Goal: Communication & Community: Share content

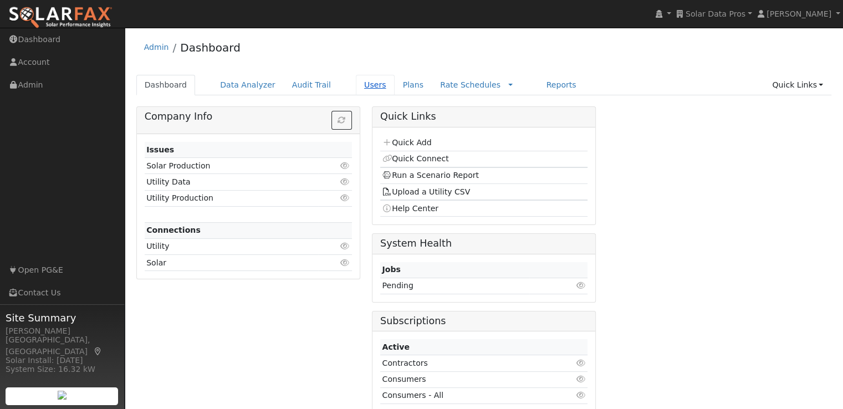
click at [356, 89] on link "Users" at bounding box center [375, 85] width 39 height 21
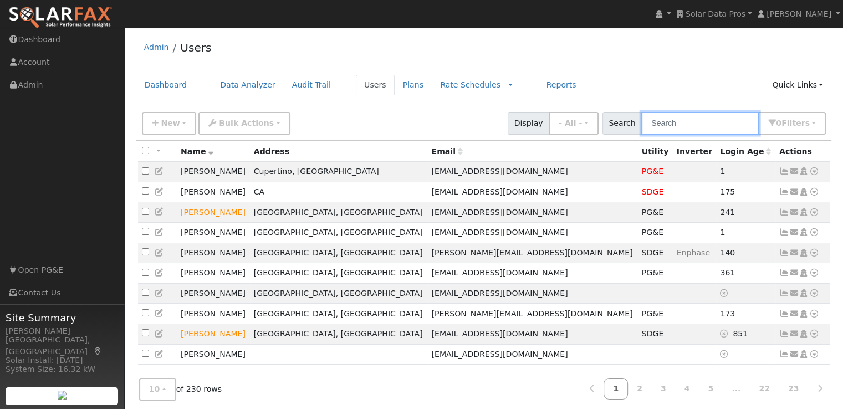
click at [732, 120] on input "text" at bounding box center [701, 123] width 118 height 23
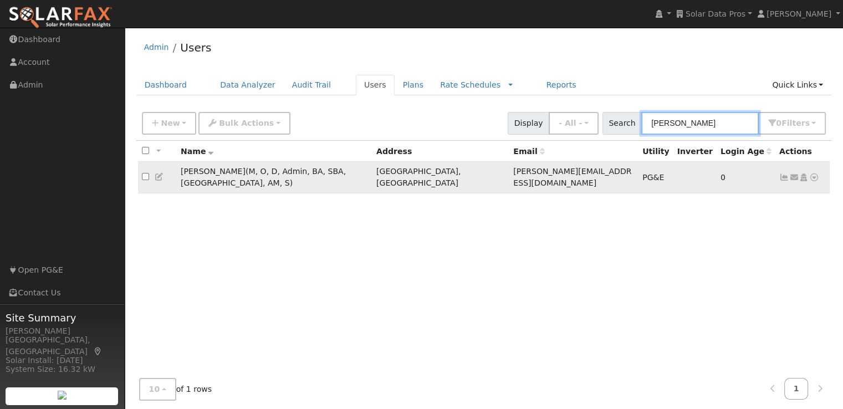
type input "[PERSON_NAME]"
click at [146, 173] on input "checkbox" at bounding box center [145, 176] width 7 height 7
checkbox input "true"
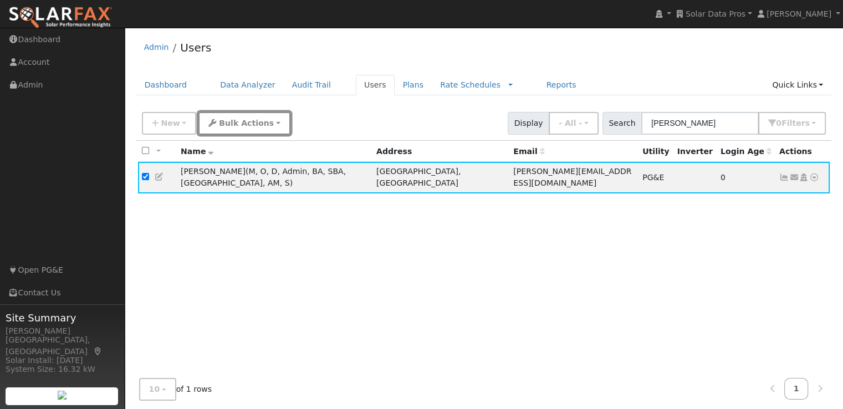
click at [253, 114] on button "Bulk Actions" at bounding box center [243, 123] width 91 height 23
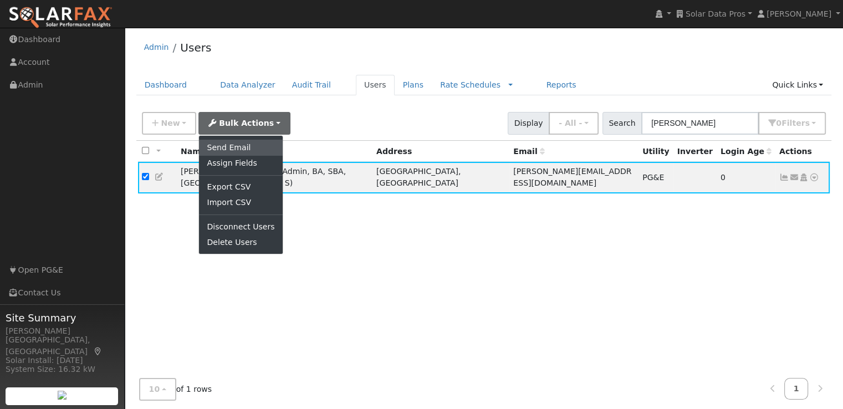
click at [222, 149] on link "Send Email" at bounding box center [240, 148] width 83 height 16
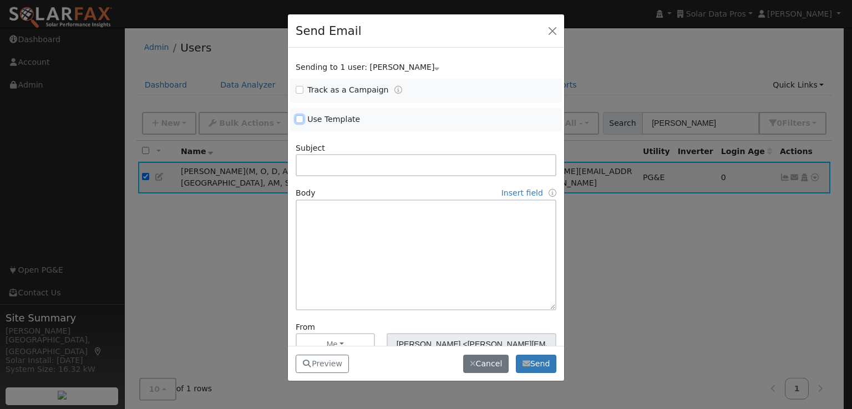
click at [299, 118] on input "Use Template" at bounding box center [300, 119] width 8 height 8
checkbox input "true"
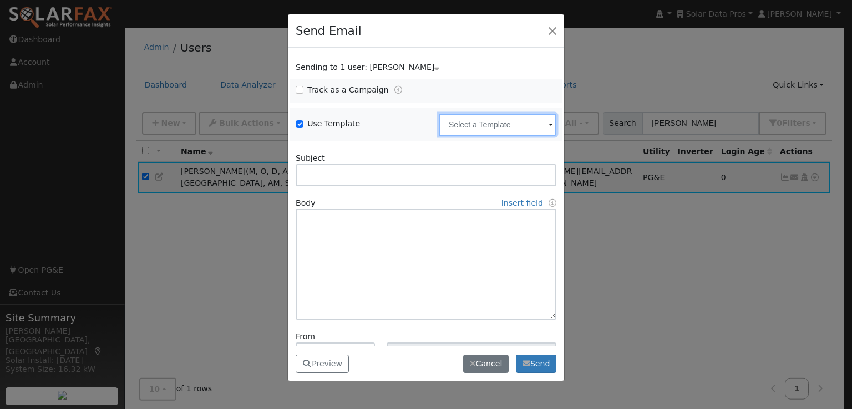
click at [459, 129] on input "text" at bounding box center [498, 125] width 118 height 22
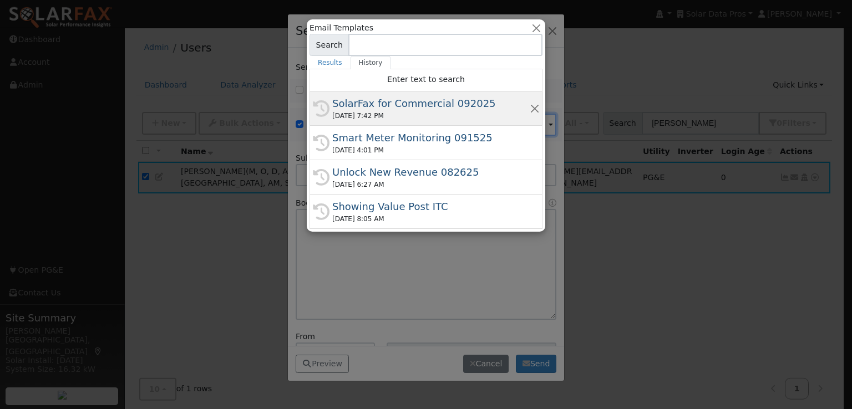
click at [406, 105] on div "SolarFax for Commercial 092025" at bounding box center [430, 103] width 197 height 15
type input "SolarFax for Commercial 092025"
type input "Commercial Storage Modeling with SolarFax®"
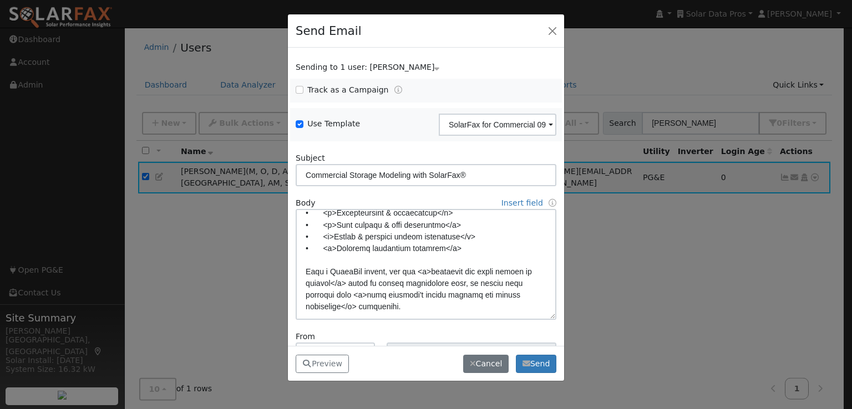
scroll to position [104, 0]
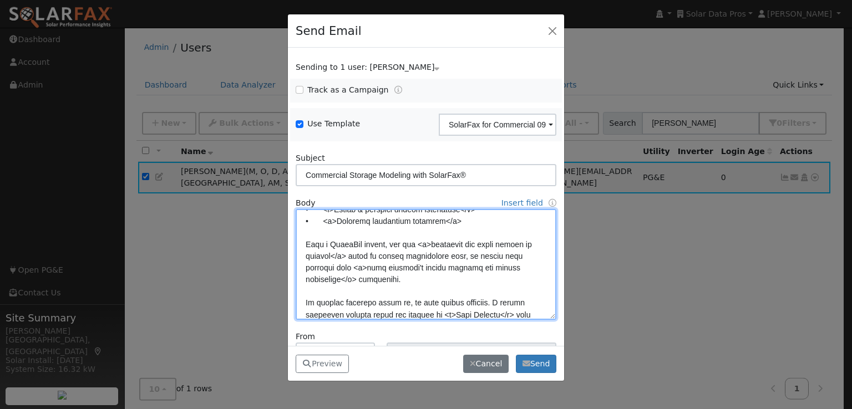
click at [323, 266] on textarea at bounding box center [426, 264] width 261 height 111
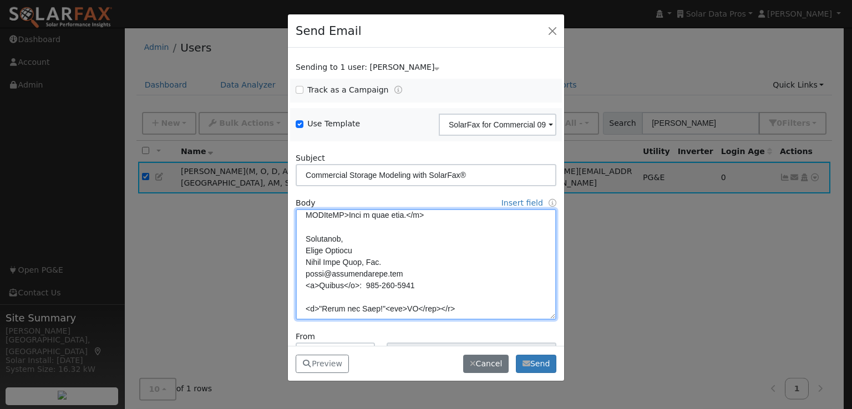
scroll to position [78, 0]
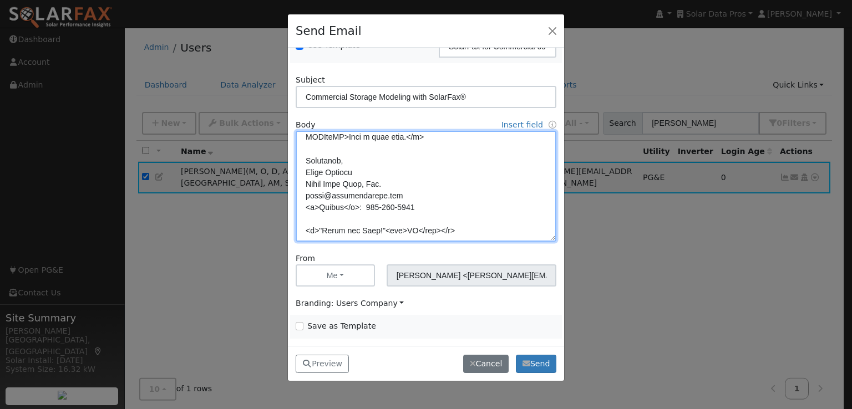
type textarea "Dear {user_fname}, SolarFax® insights are now available for commercial storage …"
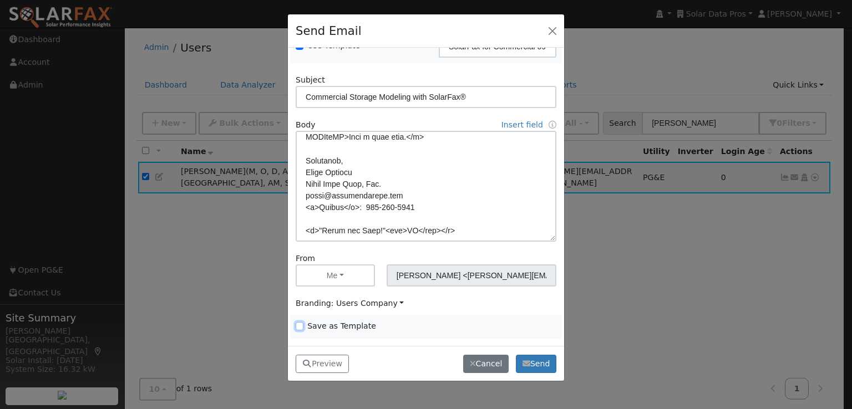
click at [301, 324] on input "Save as Template" at bounding box center [300, 326] width 8 height 8
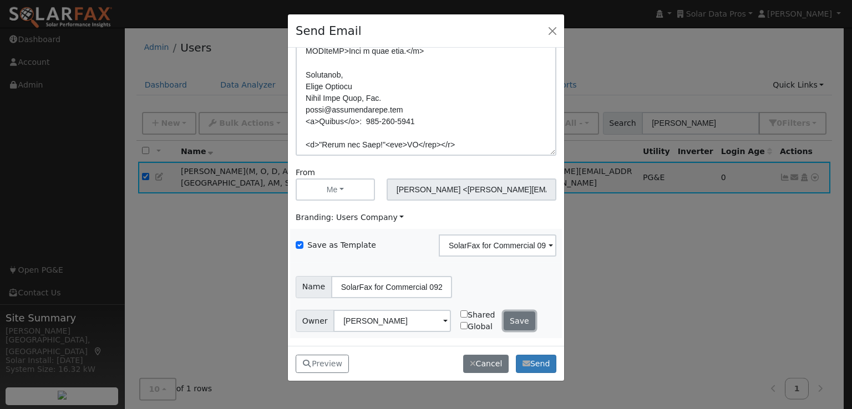
click at [513, 320] on button "Save" at bounding box center [519, 321] width 32 height 19
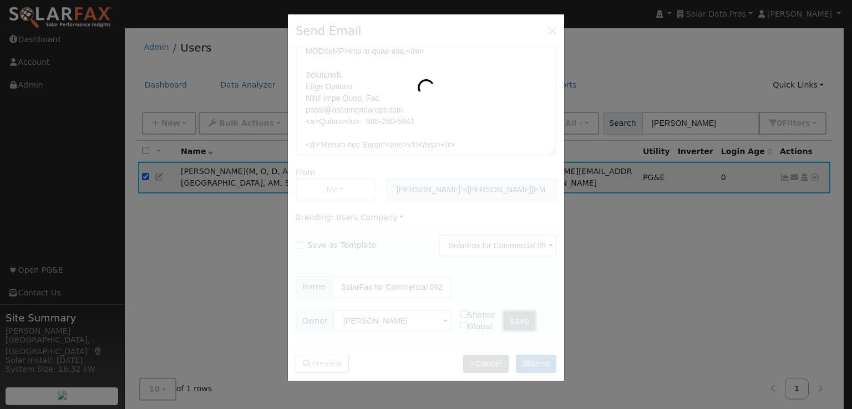
checkbox input "false"
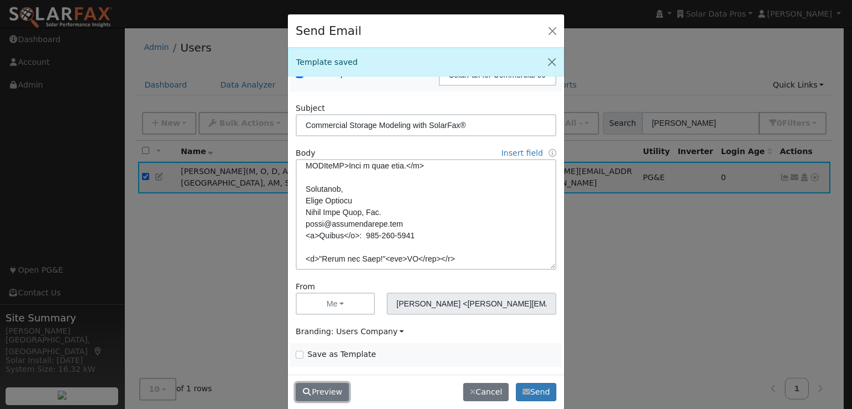
click at [318, 391] on button "Preview" at bounding box center [322, 392] width 53 height 19
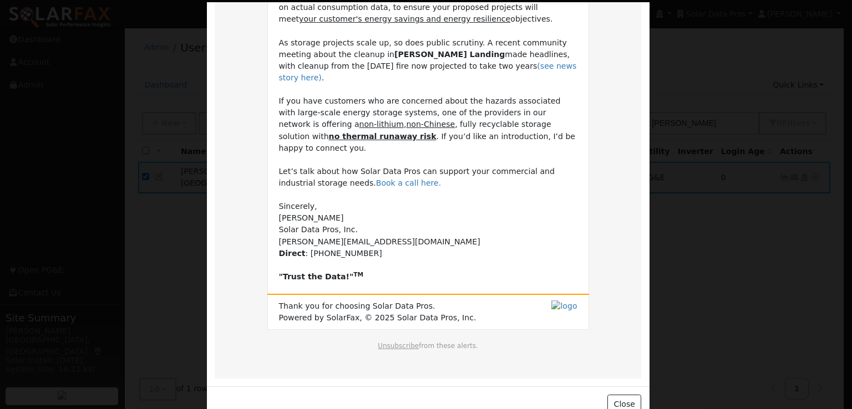
scroll to position [249, 0]
click at [618, 395] on button "Close" at bounding box center [624, 404] width 34 height 19
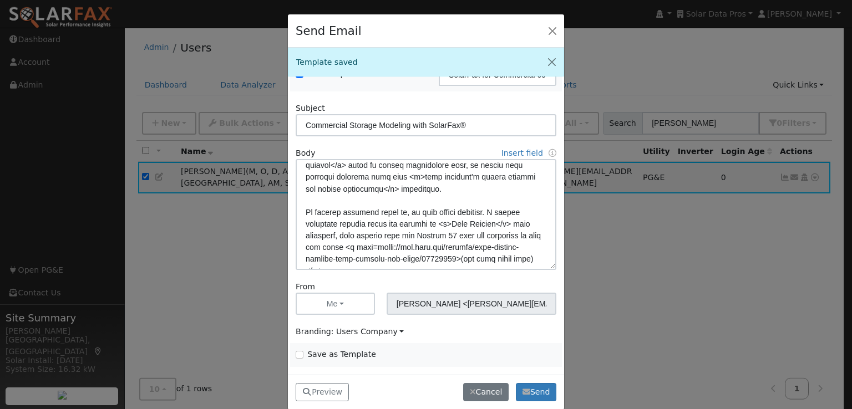
scroll to position [145, 0]
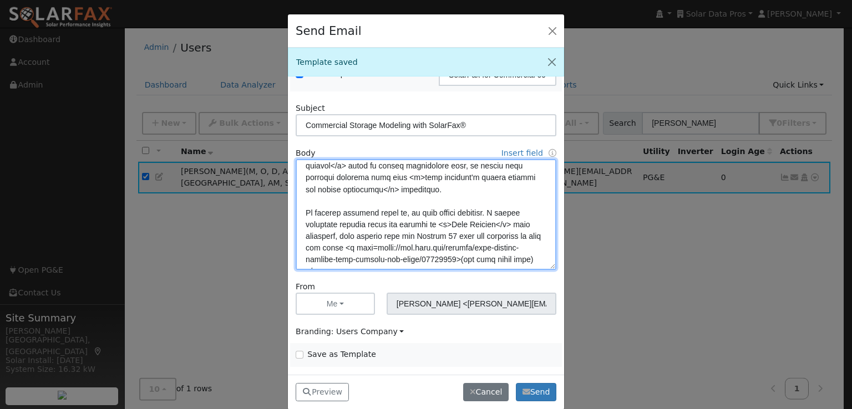
click at [384, 174] on textarea at bounding box center [426, 214] width 261 height 111
drag, startPoint x: 349, startPoint y: 232, endPoint x: 330, endPoint y: 211, distance: 27.9
click at [330, 211] on textarea at bounding box center [426, 214] width 261 height 111
click at [385, 201] on textarea at bounding box center [426, 214] width 261 height 111
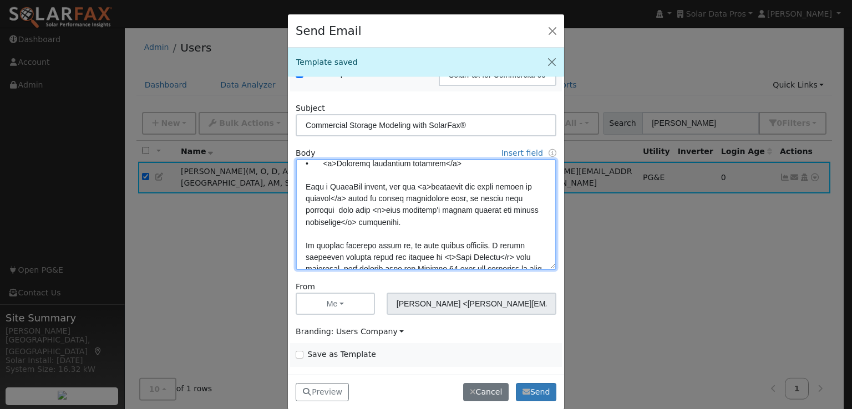
scroll to position [111, 0]
click at [368, 210] on textarea at bounding box center [426, 214] width 261 height 111
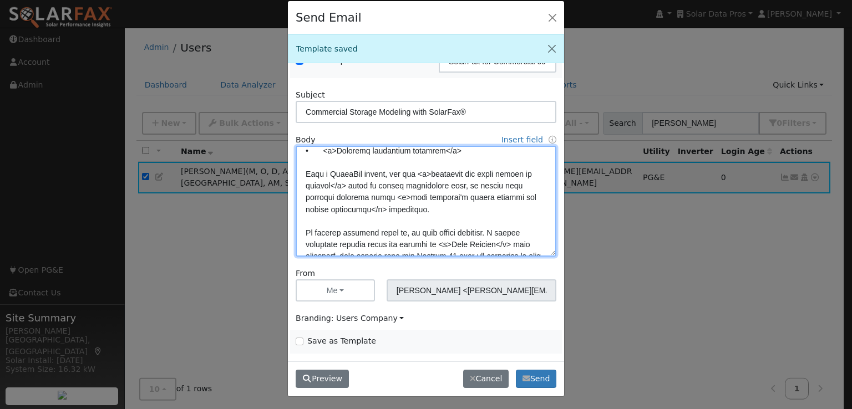
type textarea "Dear {user_fname}, SolarFax® insights are now available for commercial storage …"
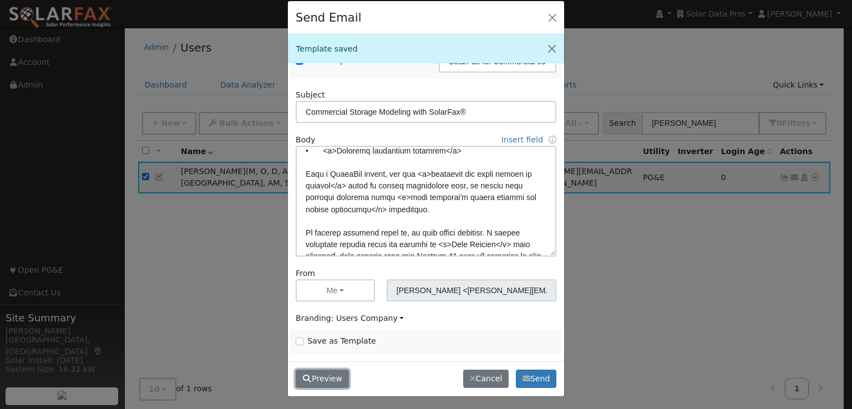
click at [319, 379] on button "Preview" at bounding box center [322, 379] width 53 height 19
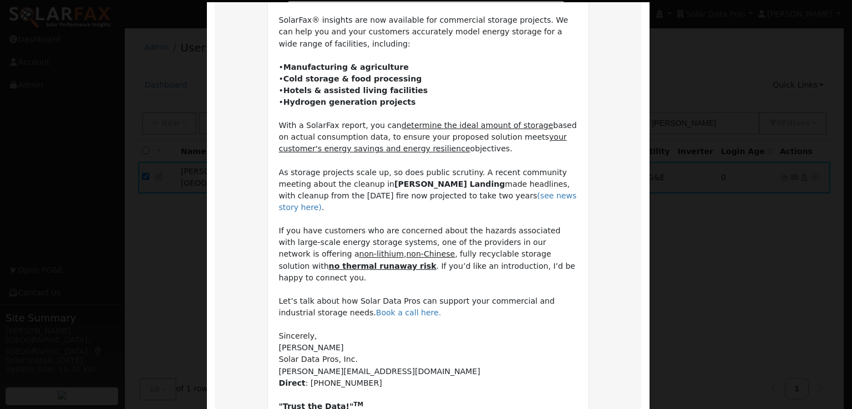
scroll to position [118, 0]
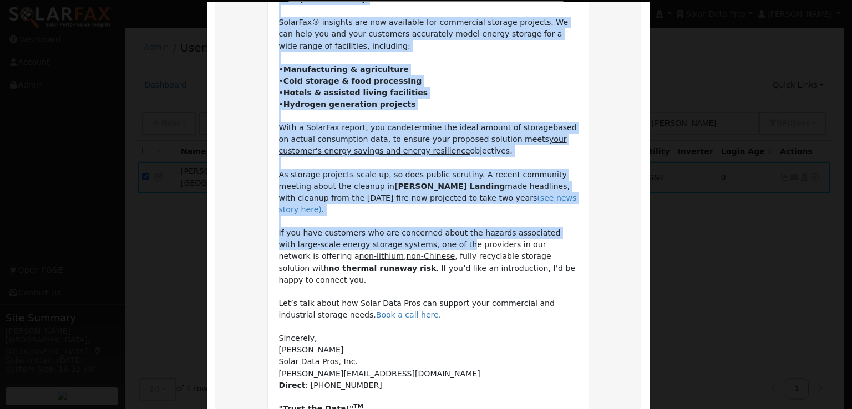
drag, startPoint x: 576, startPoint y: 242, endPoint x: 409, endPoint y: 230, distance: 167.3
click at [409, 230] on td "Dear Leroy, SolarFax® insights are now available for commercial storage project…" at bounding box center [427, 204] width 321 height 444
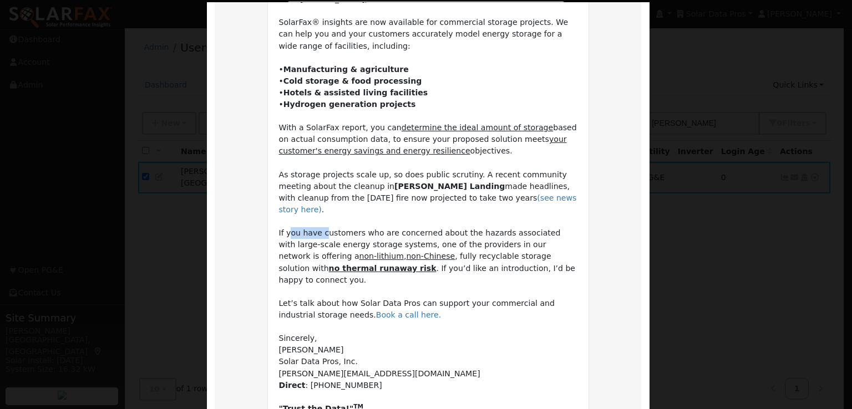
drag, startPoint x: 317, startPoint y: 223, endPoint x: 284, endPoint y: 222, distance: 32.2
click at [284, 222] on td "Dear Leroy, SolarFax® insights are now available for commercial storage project…" at bounding box center [428, 203] width 298 height 421
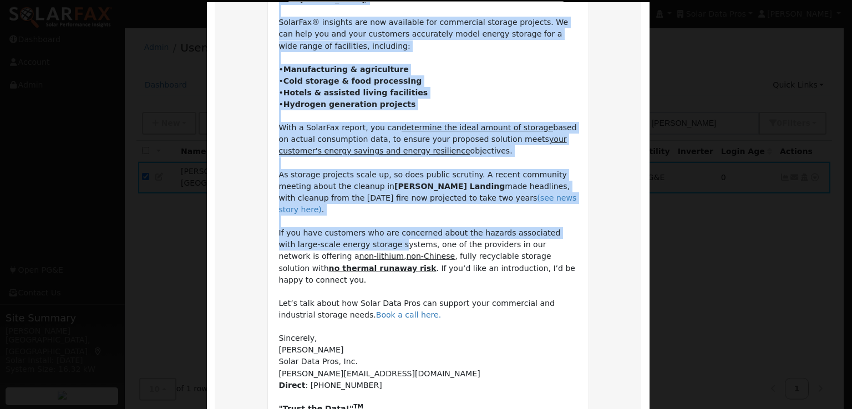
drag, startPoint x: 272, startPoint y: 219, endPoint x: 352, endPoint y: 231, distance: 81.2
click at [352, 231] on td "Dear Leroy, SolarFax® insights are now available for commercial storage project…" at bounding box center [427, 204] width 321 height 444
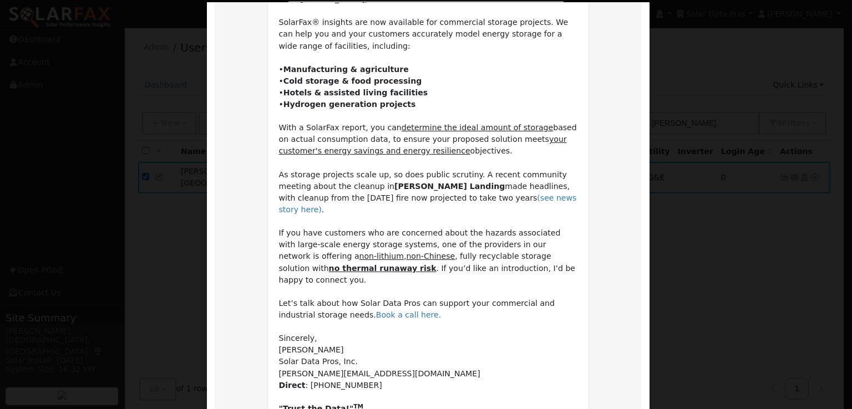
click at [402, 238] on td "Dear Leroy, SolarFax® insights are now available for commercial storage project…" at bounding box center [428, 203] width 298 height 421
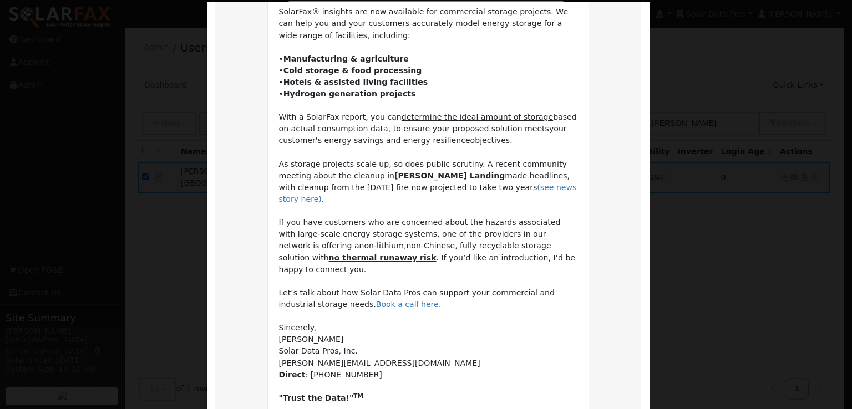
scroll to position [128, 0]
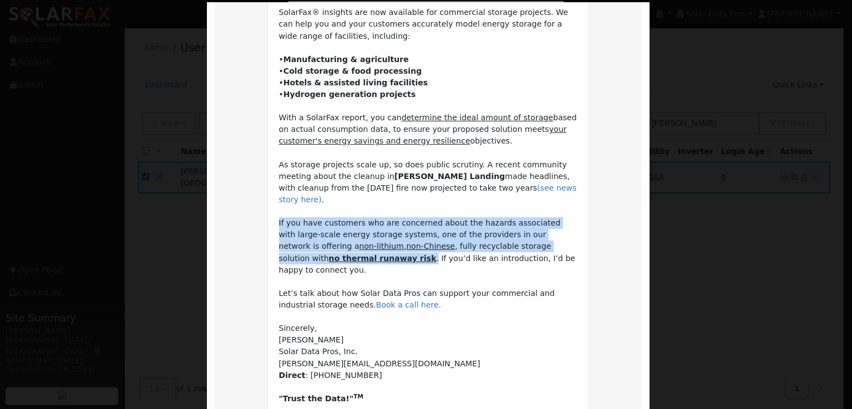
drag, startPoint x: 570, startPoint y: 235, endPoint x: 274, endPoint y: 212, distance: 296.4
click at [279, 212] on td "Dear Leroy, SolarFax® insights are now available for commercial storage project…" at bounding box center [428, 193] width 298 height 421
copy td "If you have customers who are concerned about the hazards associated with large…"
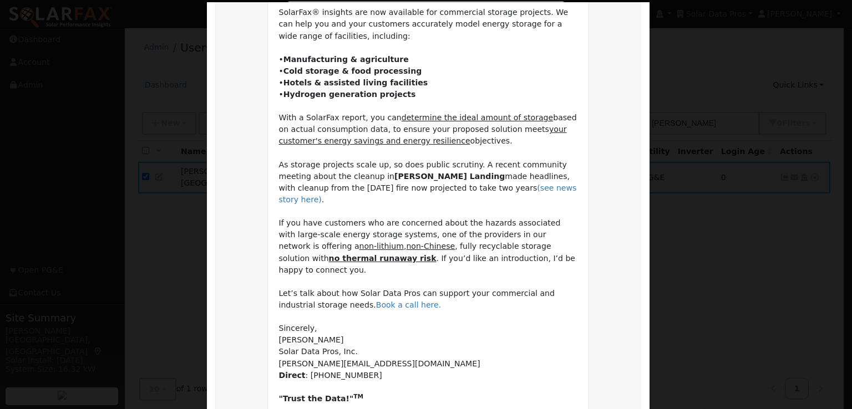
click at [499, 201] on td "Dear Leroy, SolarFax® insights are now available for commercial storage project…" at bounding box center [428, 193] width 298 height 421
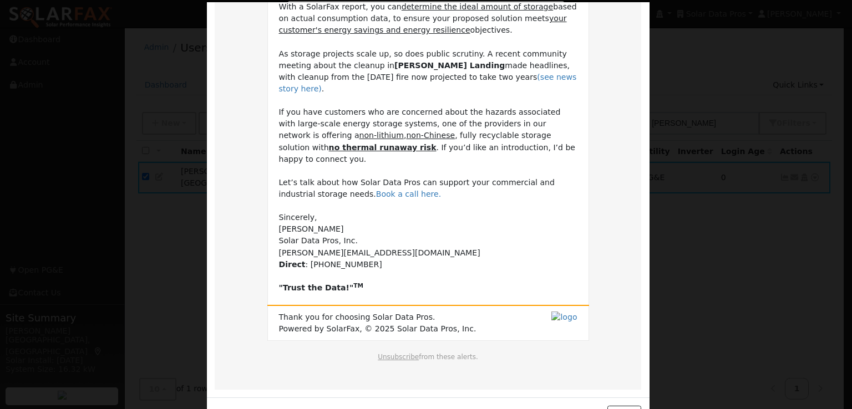
scroll to position [250, 0]
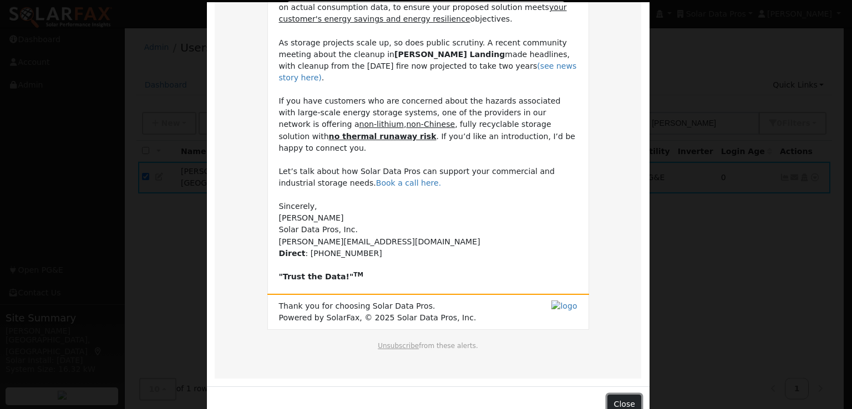
click at [614, 395] on button "Close" at bounding box center [624, 404] width 34 height 19
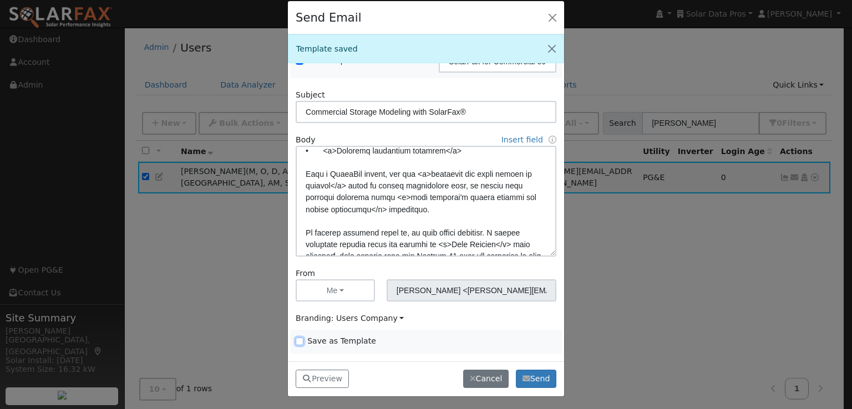
click at [300, 339] on input "Save as Template" at bounding box center [300, 342] width 8 height 8
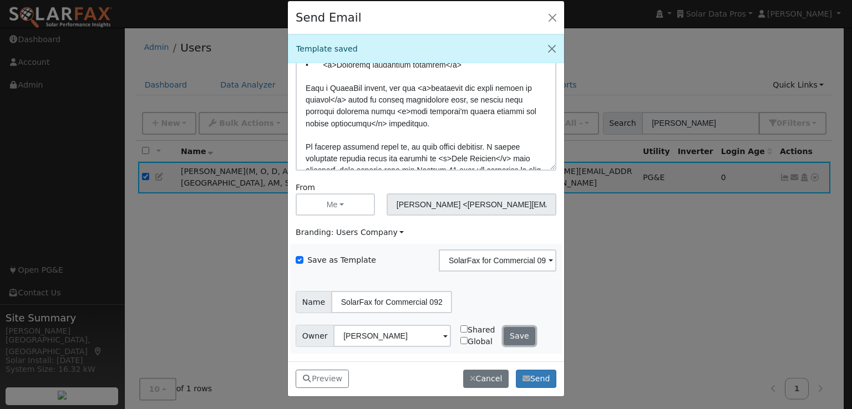
click at [510, 331] on button "Save" at bounding box center [519, 336] width 32 height 19
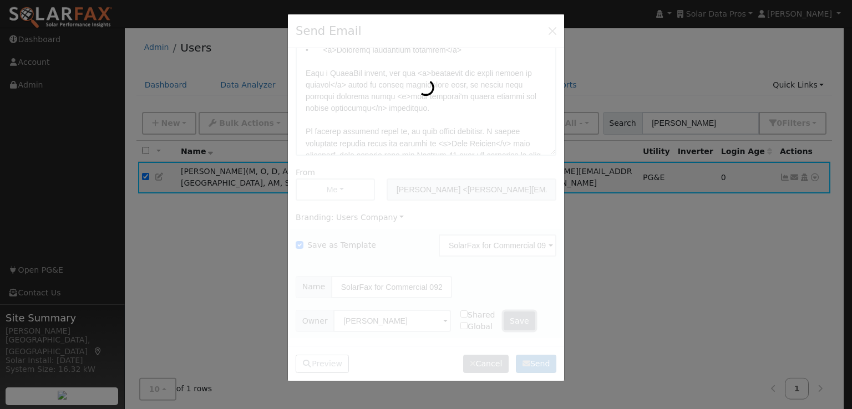
scroll to position [0, 0]
checkbox input "false"
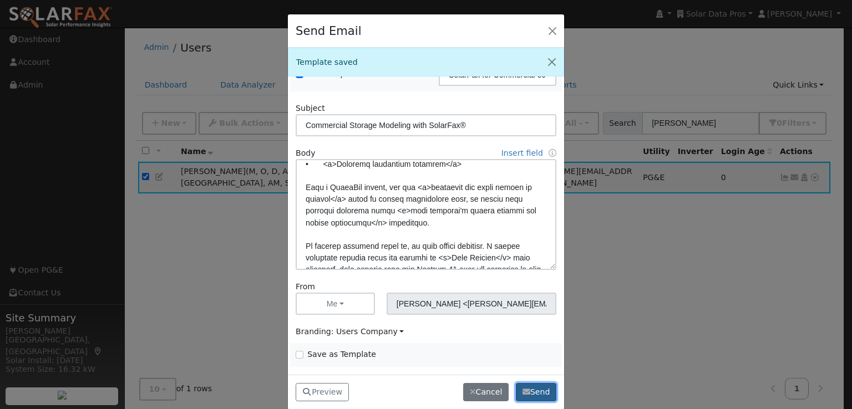
click at [532, 388] on button "Send" at bounding box center [536, 392] width 40 height 19
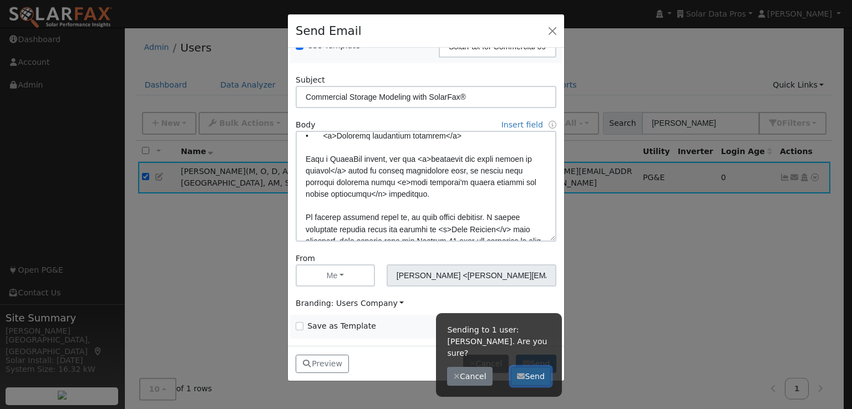
click at [532, 367] on button "Send" at bounding box center [531, 376] width 40 height 19
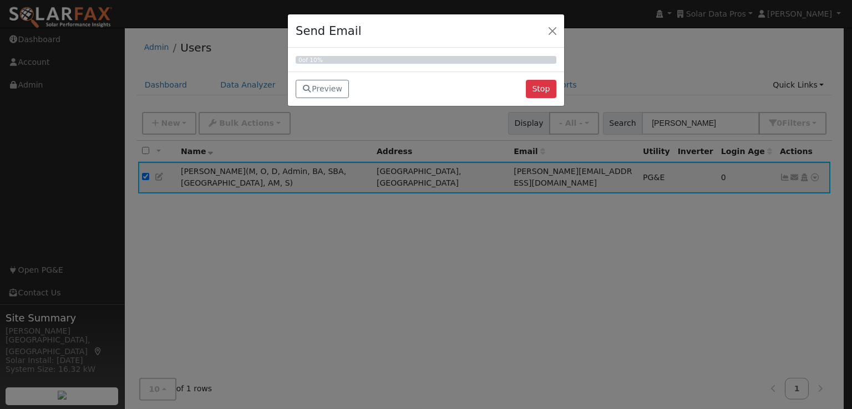
scroll to position [0, 0]
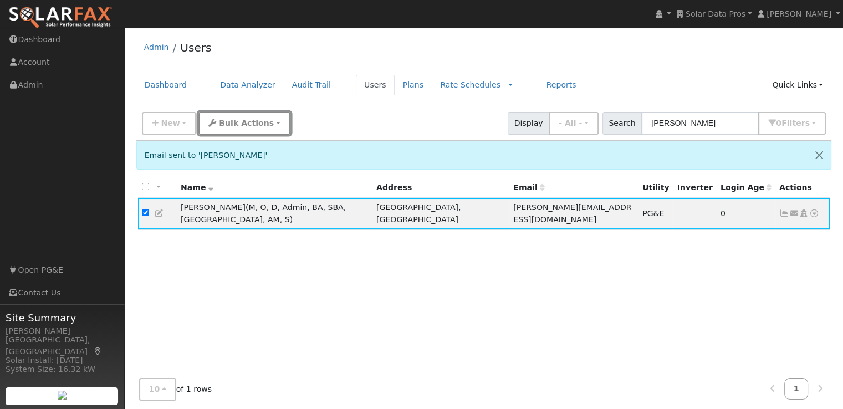
click at [233, 123] on span "Bulk Actions" at bounding box center [246, 123] width 55 height 9
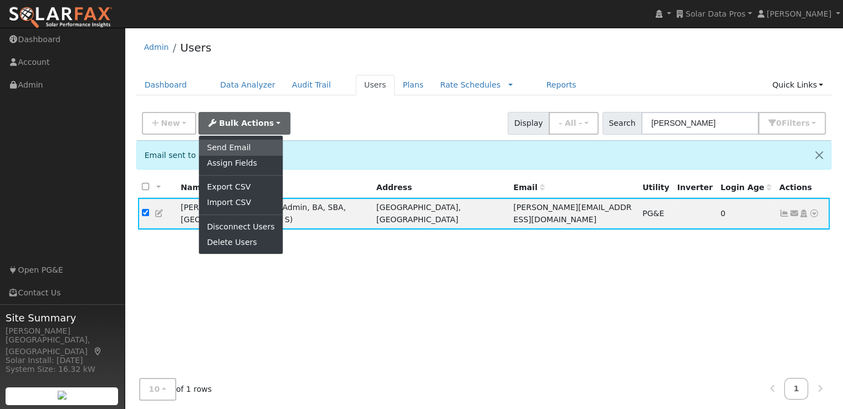
click at [231, 141] on link "Send Email" at bounding box center [240, 148] width 83 height 16
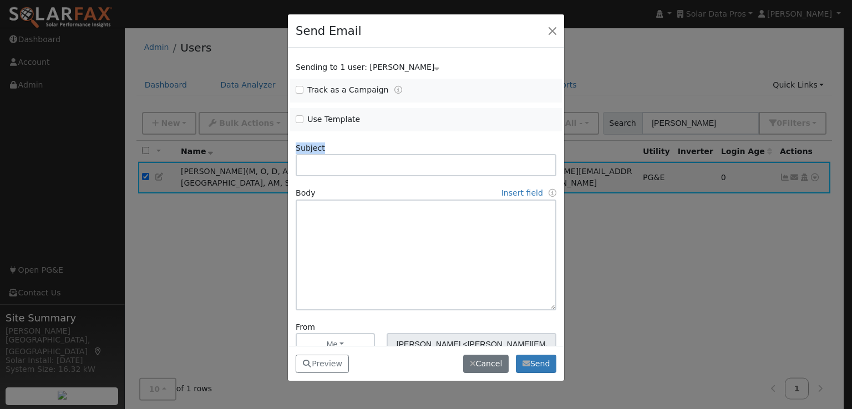
click at [231, 141] on div "Send Email Sending to 1 user: Leroy Coffman Name Issue Leroy Coffman Track as a…" at bounding box center [426, 204] width 852 height 409
click at [302, 118] on input "Use Template" at bounding box center [300, 119] width 8 height 8
checkbox input "true"
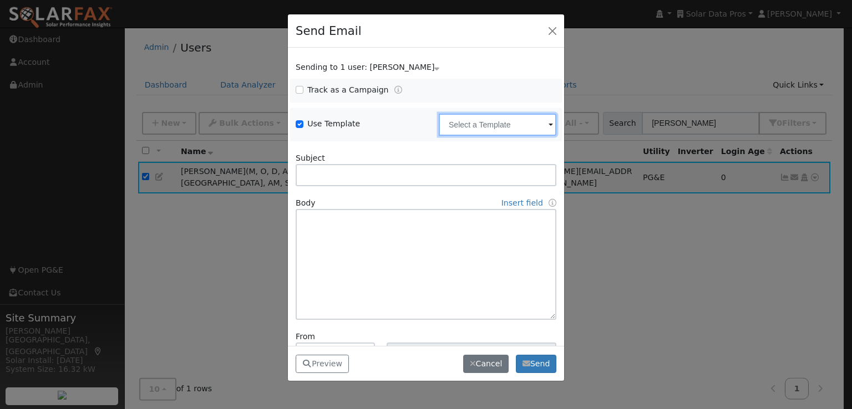
click at [457, 124] on input "text" at bounding box center [498, 125] width 118 height 22
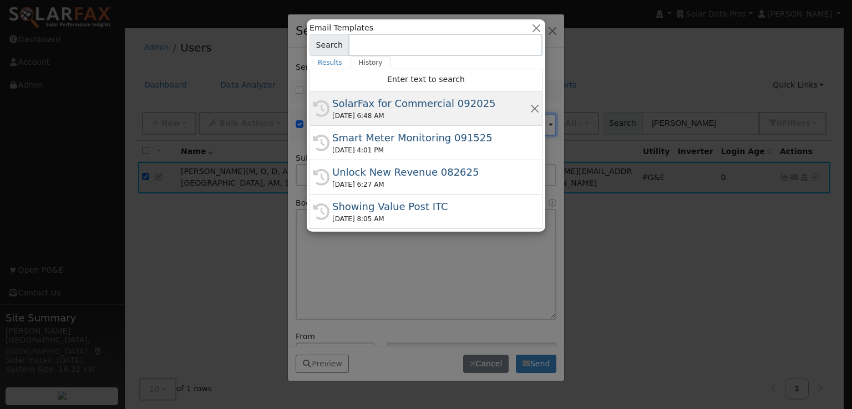
click at [419, 100] on div "SolarFax for Commercial 092025" at bounding box center [430, 103] width 197 height 15
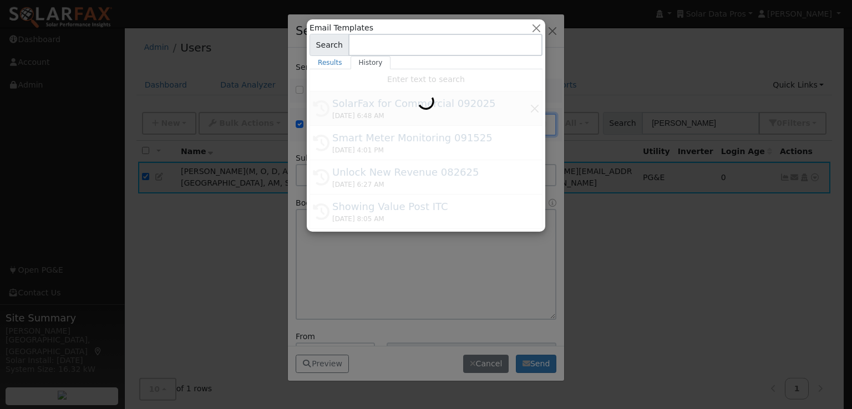
type input "SolarFax for Commercial 092025"
type input "Commercial Storage Modeling with SolarFax®"
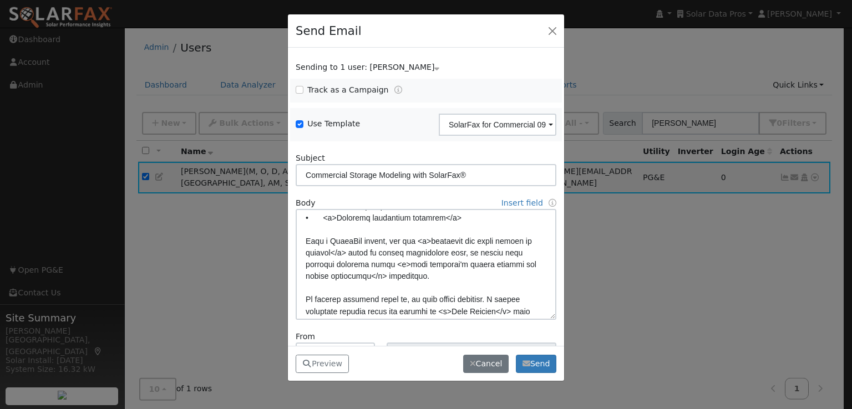
scroll to position [108, 0]
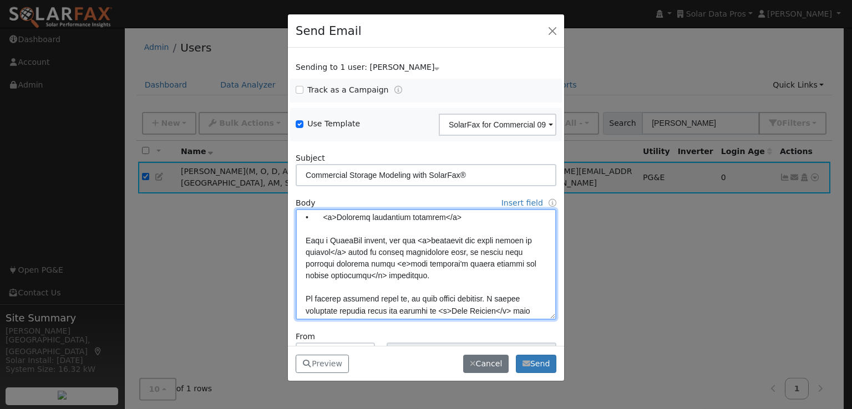
click at [415, 251] on textarea at bounding box center [426, 264] width 261 height 111
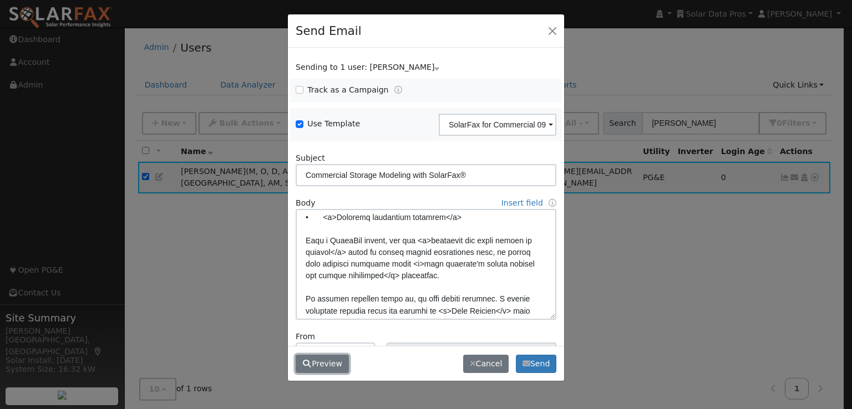
click at [327, 362] on button "Preview" at bounding box center [322, 364] width 53 height 19
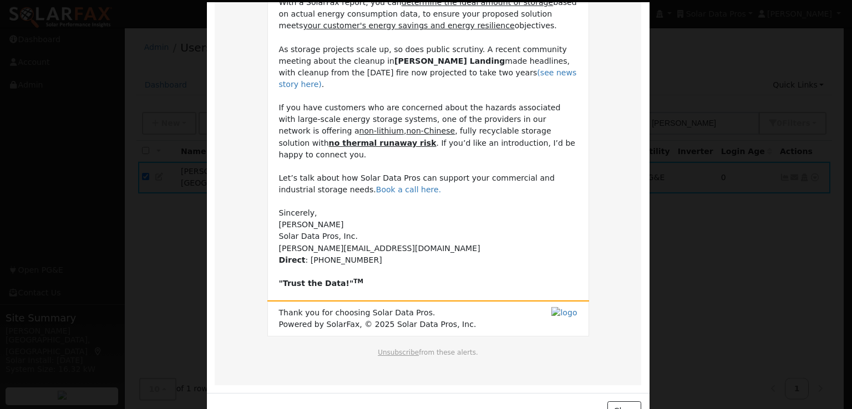
scroll to position [248, 0]
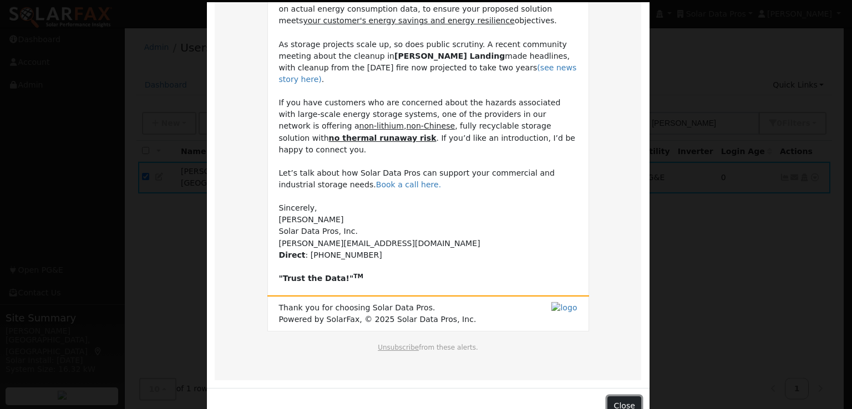
click at [620, 396] on button "Close" at bounding box center [624, 405] width 34 height 19
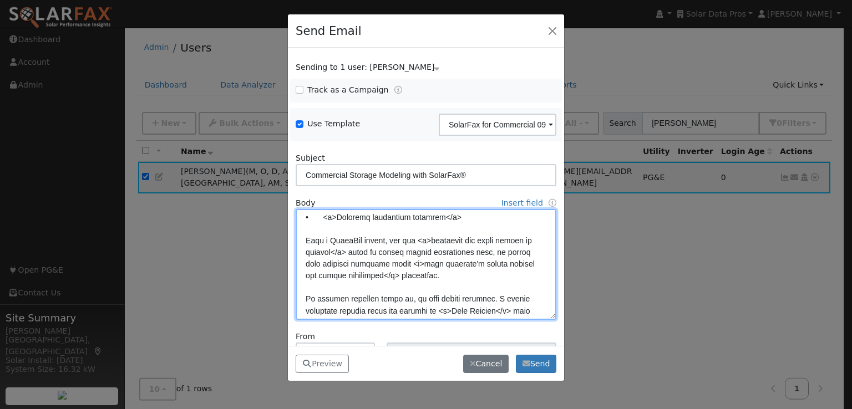
click at [497, 242] on textarea at bounding box center [426, 264] width 261 height 111
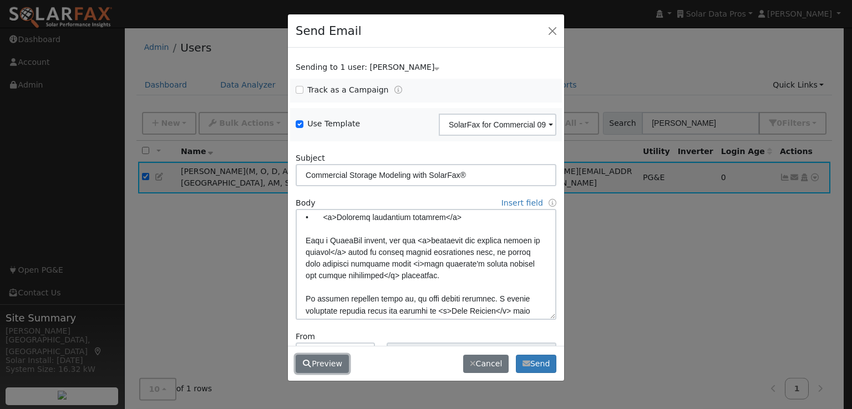
click at [328, 359] on button "Preview" at bounding box center [322, 364] width 53 height 19
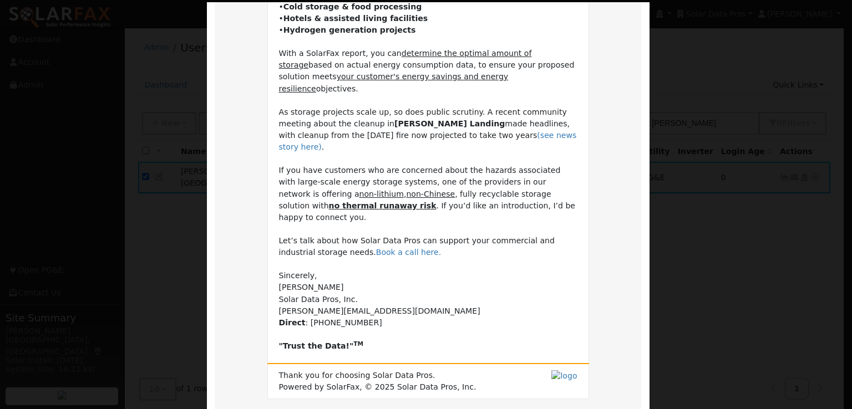
scroll to position [250, 0]
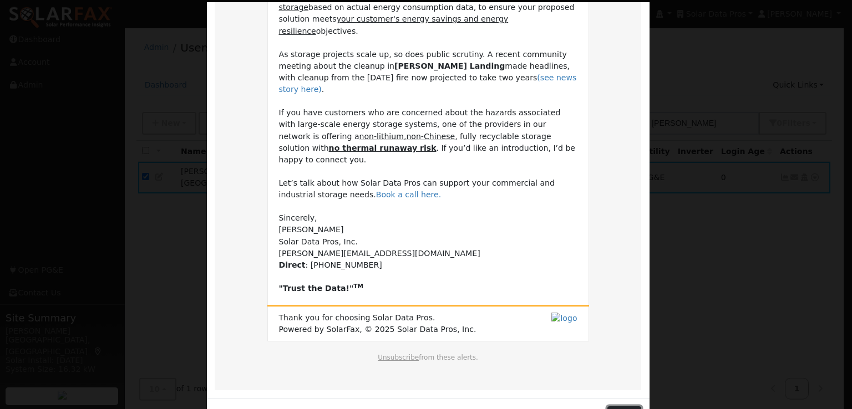
click at [623, 406] on button "Close" at bounding box center [624, 415] width 34 height 19
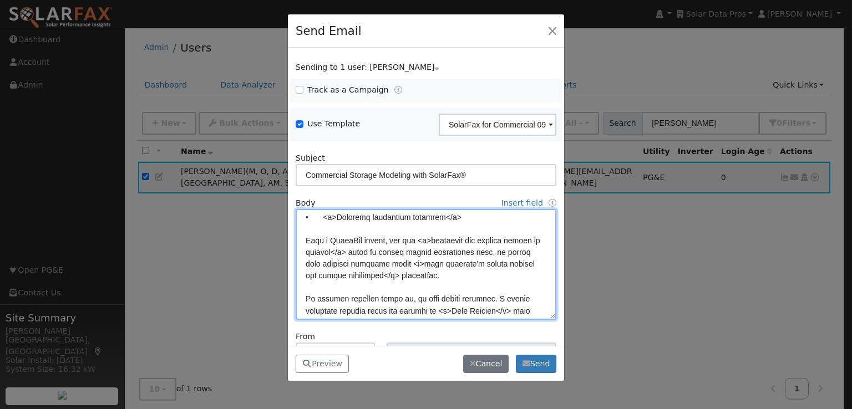
drag, startPoint x: 419, startPoint y: 252, endPoint x: 391, endPoint y: 289, distance: 47.1
click at [391, 289] on textarea at bounding box center [426, 264] width 261 height 111
click at [418, 256] on textarea at bounding box center [426, 264] width 261 height 111
type textarea "Dear {user_fname}, SolarFax® insights are now available for commercial storage …"
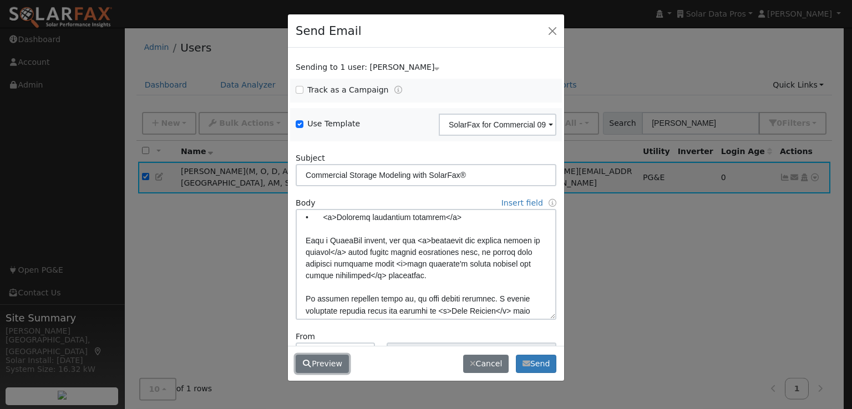
click at [312, 362] on button "Preview" at bounding box center [322, 364] width 53 height 19
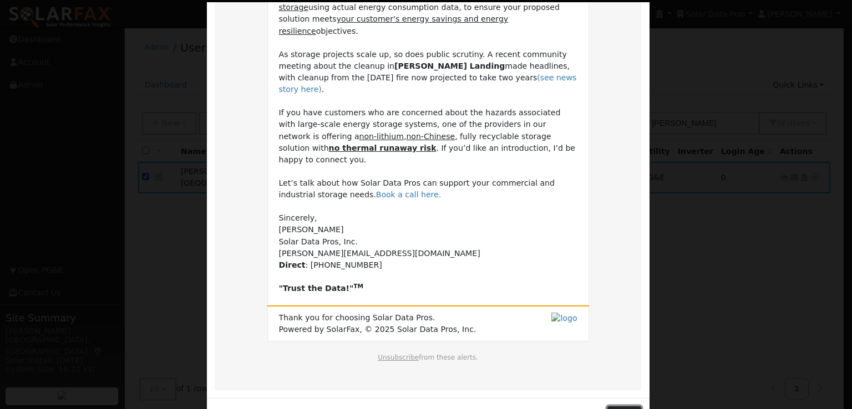
click at [623, 406] on button "Close" at bounding box center [624, 415] width 34 height 19
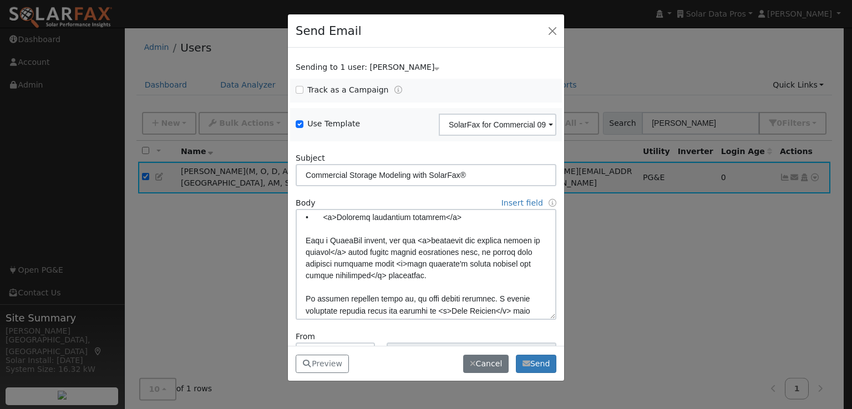
scroll to position [78, 0]
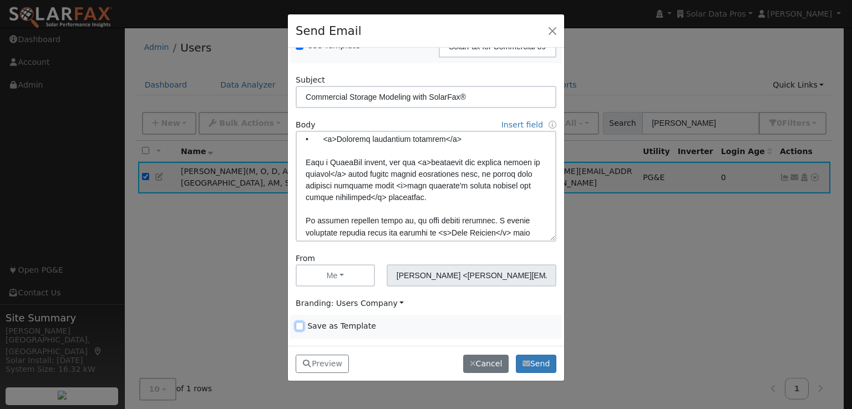
click at [299, 324] on input "Save as Template" at bounding box center [300, 326] width 8 height 8
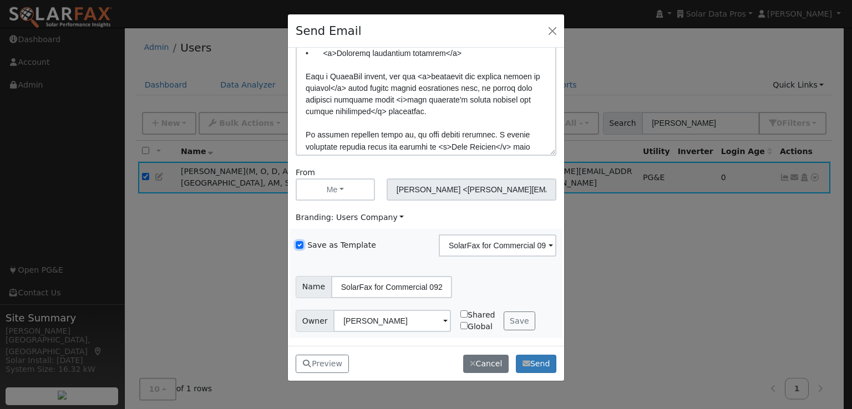
scroll to position [164, 0]
click at [508, 320] on button "Save" at bounding box center [519, 321] width 32 height 19
checkbox input "false"
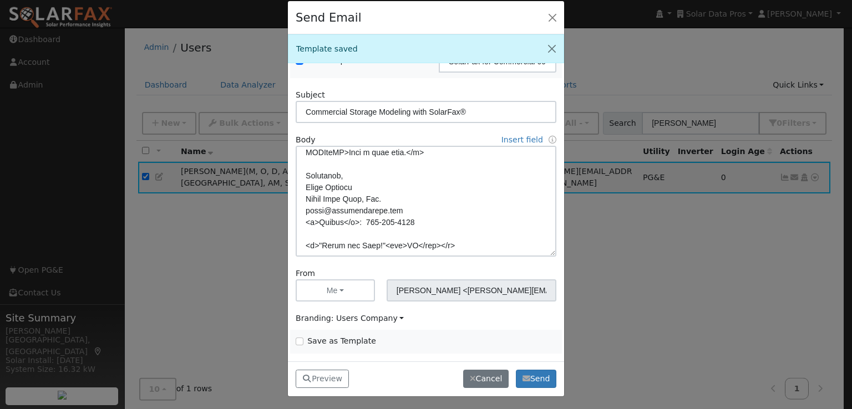
scroll to position [13, 0]
click at [539, 373] on button "Send" at bounding box center [536, 379] width 40 height 19
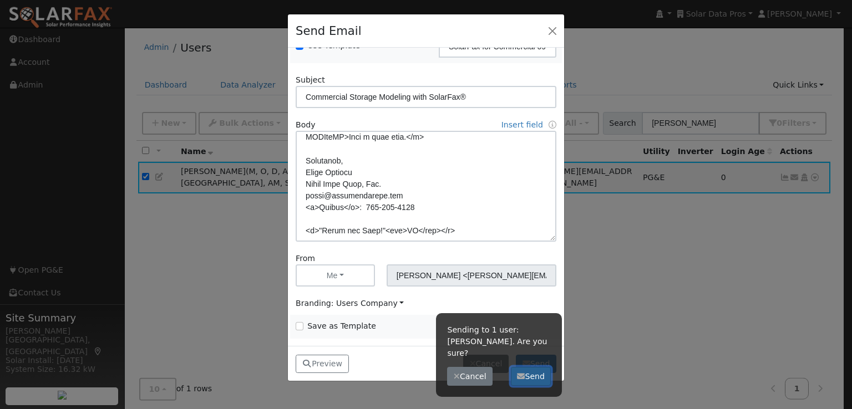
click at [531, 367] on button "Send" at bounding box center [531, 376] width 40 height 19
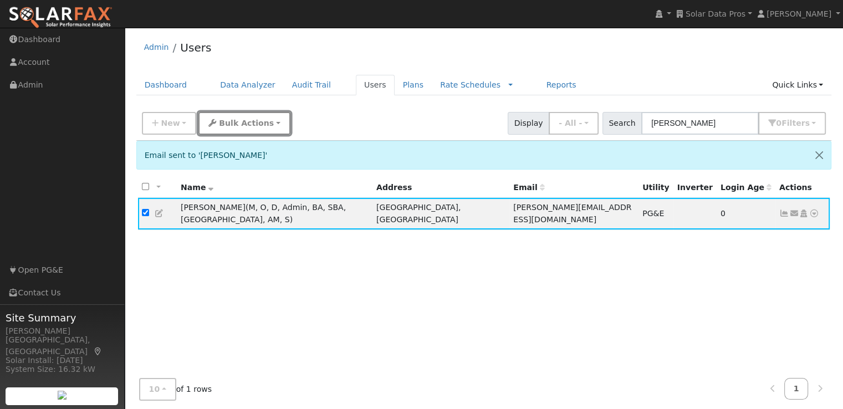
click at [232, 124] on span "Bulk Actions" at bounding box center [246, 123] width 55 height 9
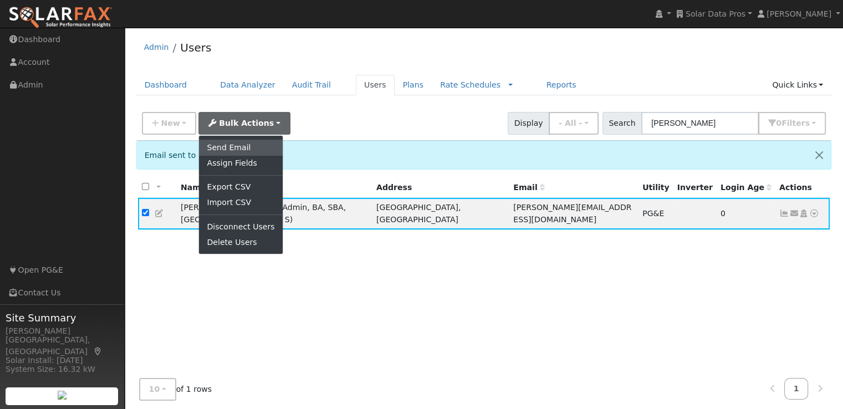
click at [226, 142] on link "Send Email" at bounding box center [240, 148] width 83 height 16
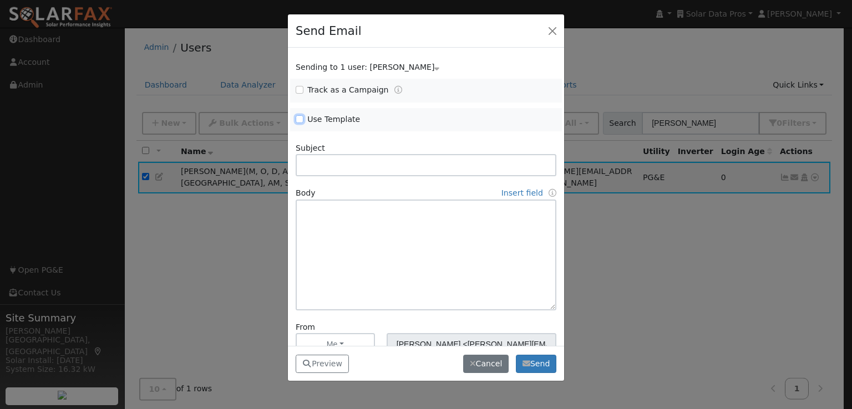
click at [299, 118] on input "Use Template" at bounding box center [300, 119] width 8 height 8
checkbox input "true"
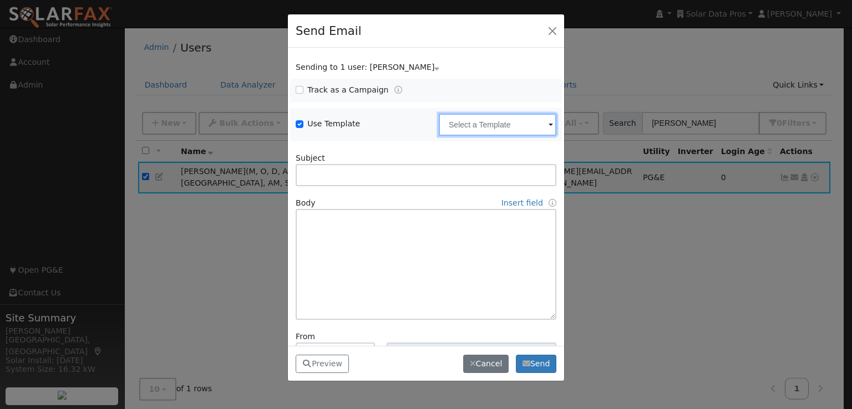
click at [485, 125] on input "text" at bounding box center [498, 125] width 118 height 22
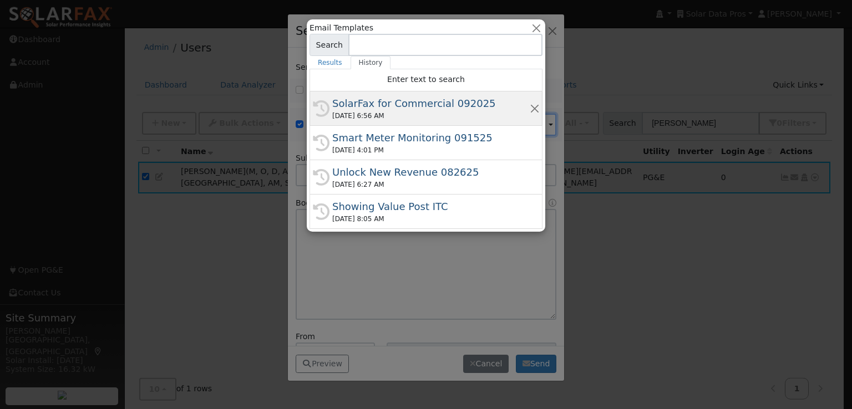
click at [392, 102] on div "SolarFax for Commercial 092025" at bounding box center [430, 103] width 197 height 15
type input "SolarFax for Commercial 092025"
type input "Commercial Storage Modeling with SolarFax®"
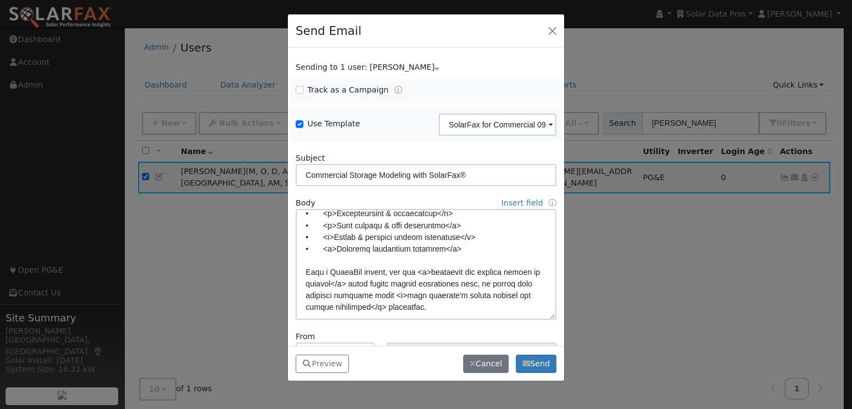
scroll to position [78, 0]
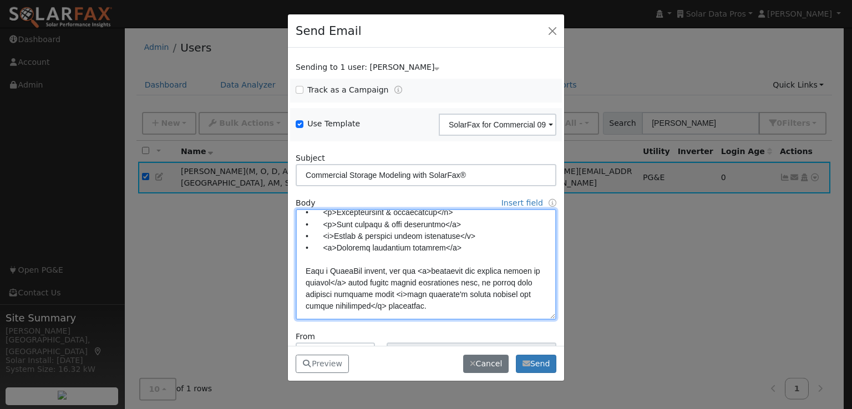
click at [343, 282] on textarea at bounding box center [426, 264] width 261 height 111
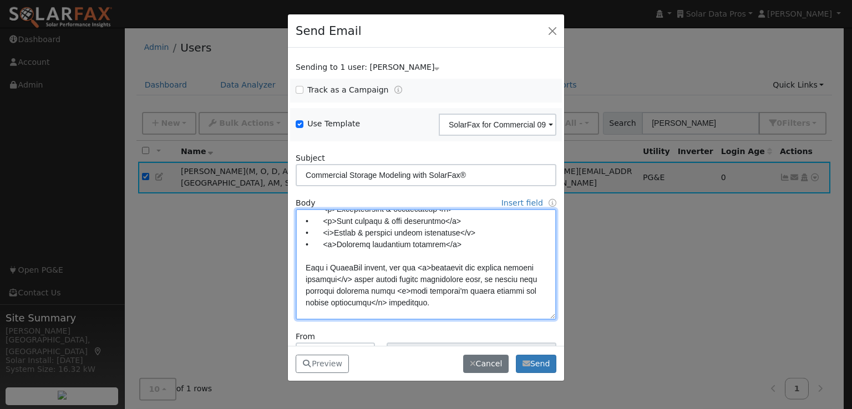
scroll to position [82, 0]
type textarea "Dear {user_fname}, SolarFax® insights are now available for commercial storage …"
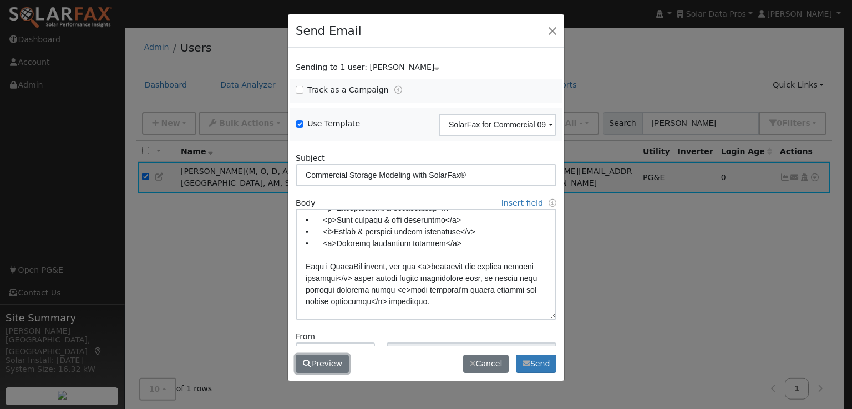
click at [328, 360] on button "Preview" at bounding box center [322, 364] width 53 height 19
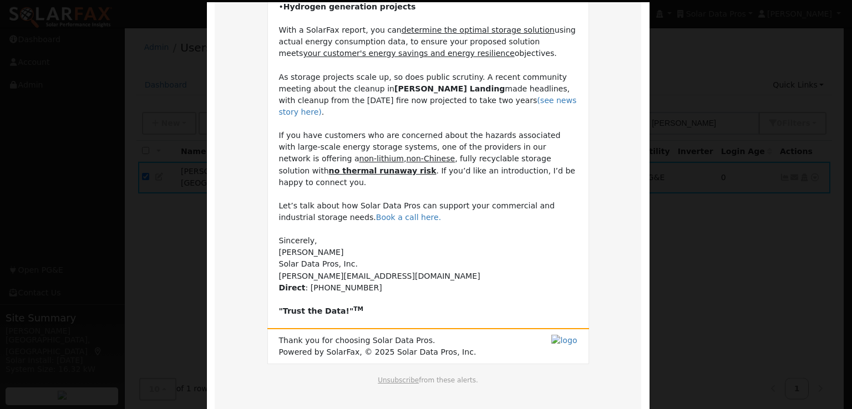
scroll to position [250, 0]
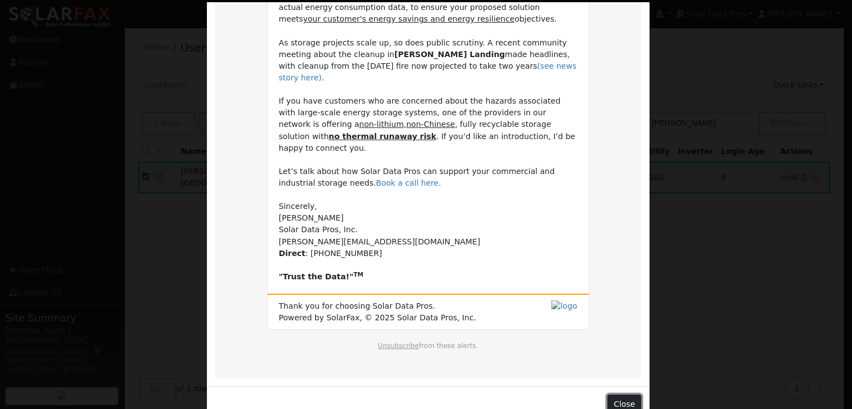
click at [619, 395] on button "Close" at bounding box center [624, 404] width 34 height 19
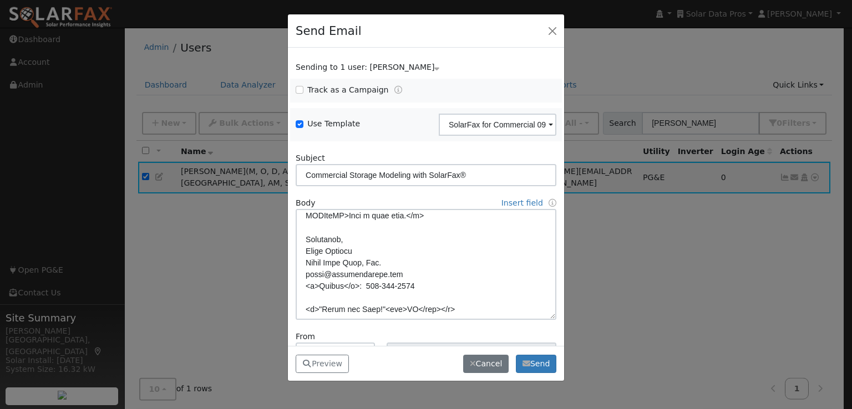
scroll to position [78, 0]
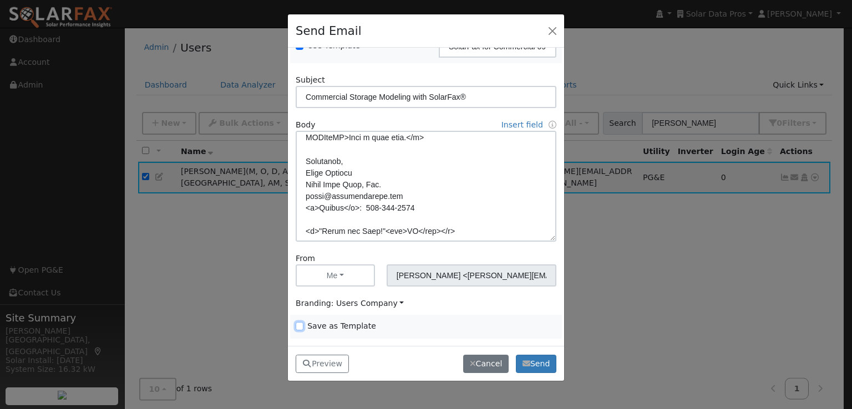
click at [298, 325] on input "Save as Template" at bounding box center [300, 326] width 8 height 8
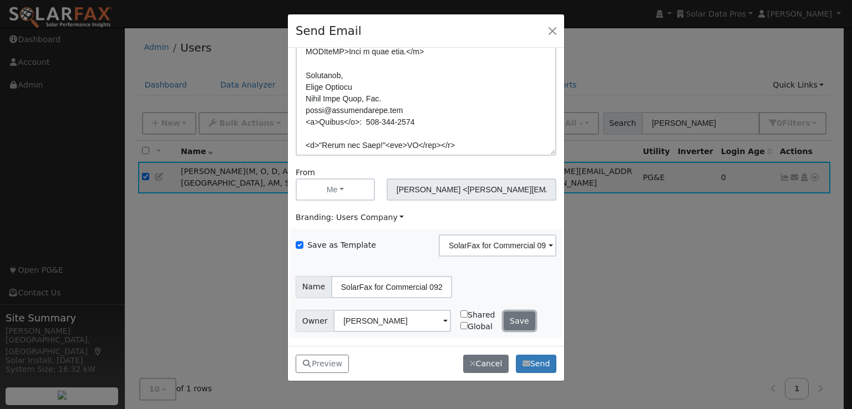
click at [512, 319] on button "Save" at bounding box center [519, 321] width 32 height 19
checkbox input "false"
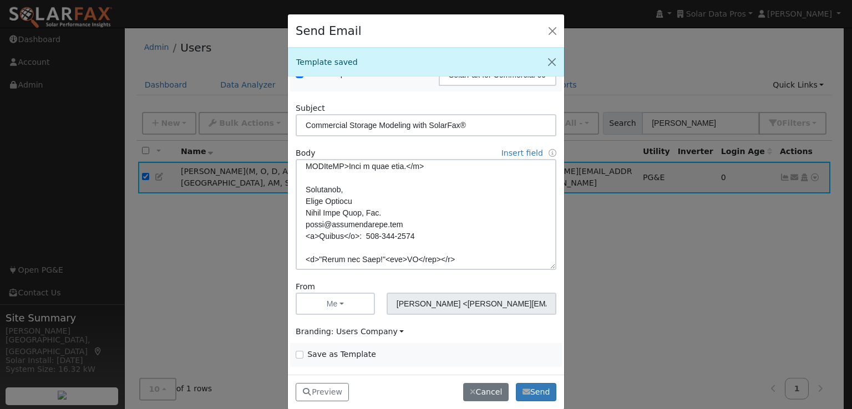
scroll to position [13, 0]
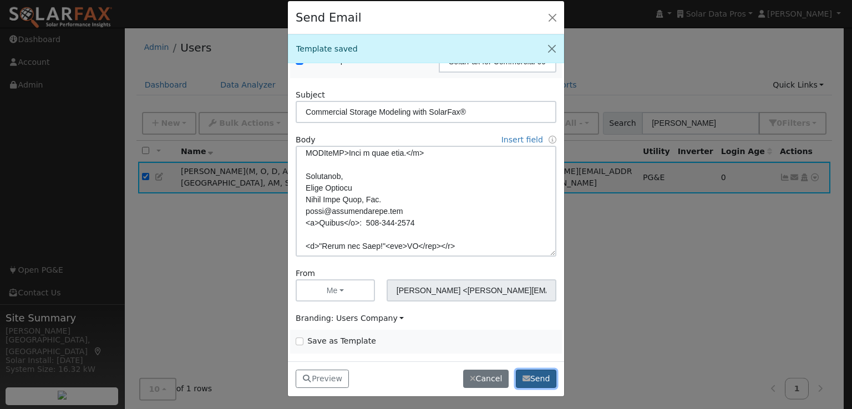
click at [536, 373] on button "Send" at bounding box center [536, 379] width 40 height 19
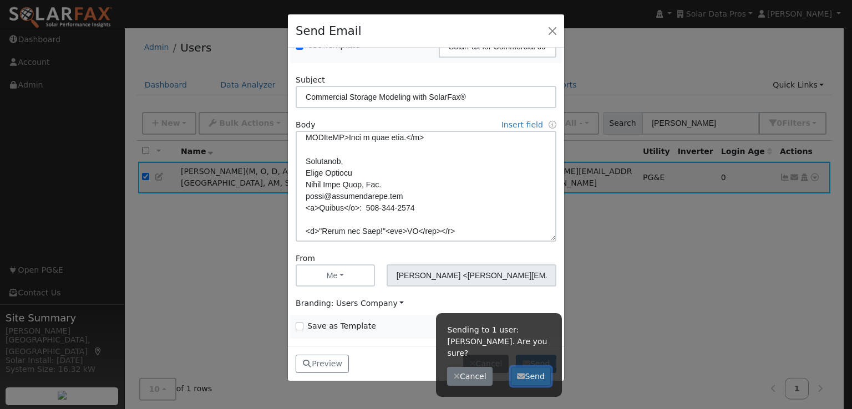
click at [535, 367] on button "Send" at bounding box center [531, 376] width 40 height 19
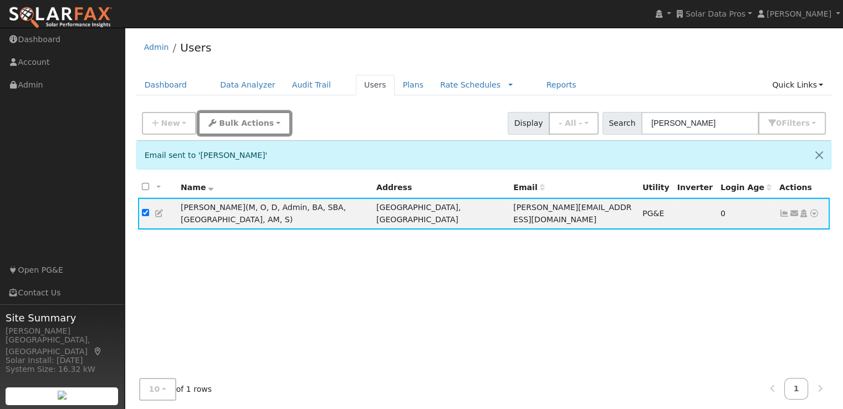
click at [213, 129] on button "Bulk Actions" at bounding box center [243, 123] width 91 height 23
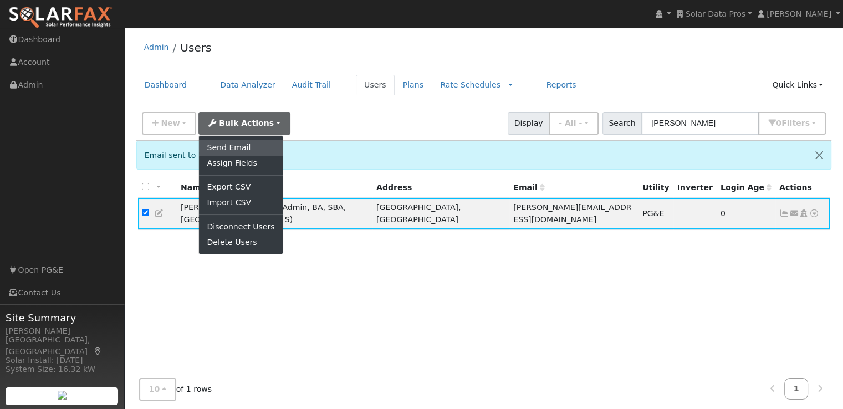
click at [220, 142] on link "Send Email" at bounding box center [240, 148] width 83 height 16
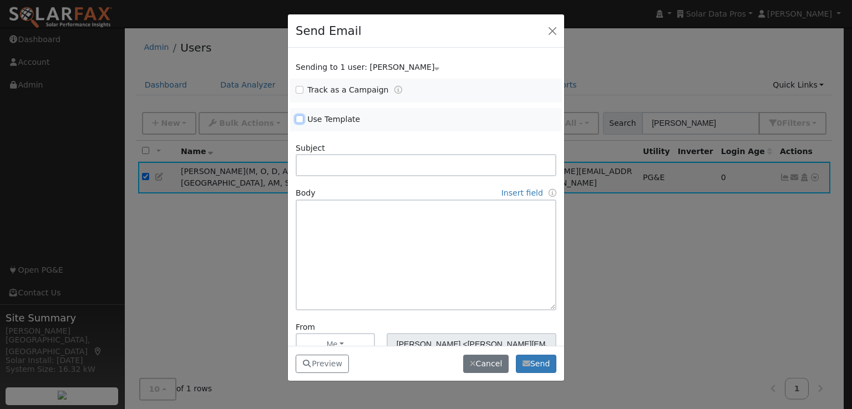
click at [299, 119] on input "Use Template" at bounding box center [300, 119] width 8 height 8
checkbox input "true"
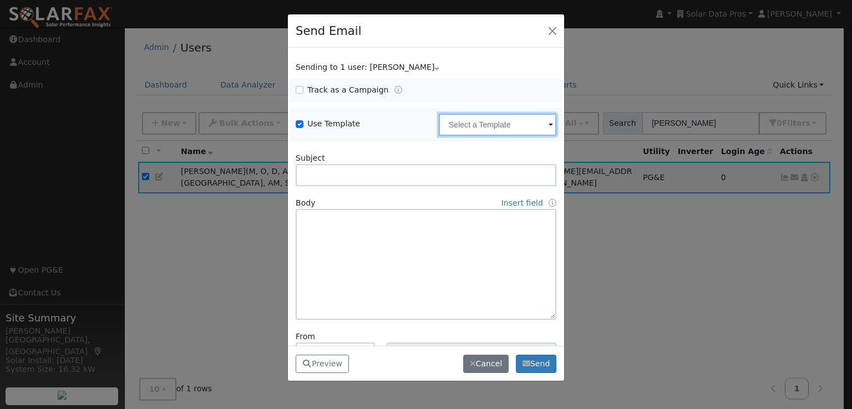
click at [471, 130] on input "text" at bounding box center [498, 125] width 118 height 22
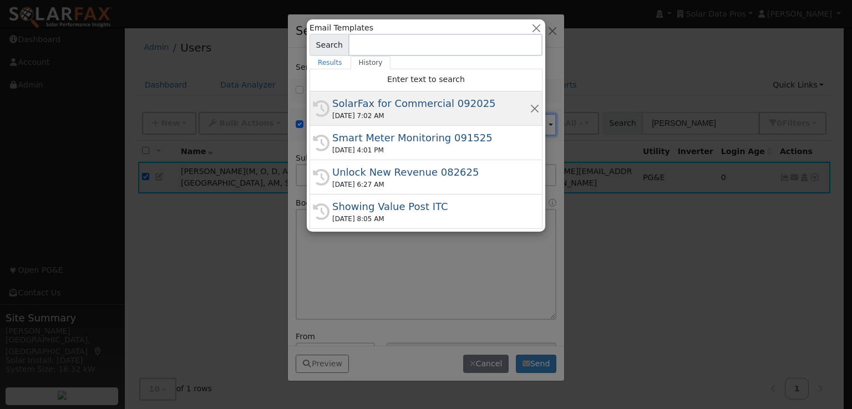
click at [383, 101] on div "SolarFax for Commercial 092025" at bounding box center [430, 103] width 197 height 15
type input "SolarFax for Commercial 092025"
type input "Commercial Storage Modeling with SolarFax®"
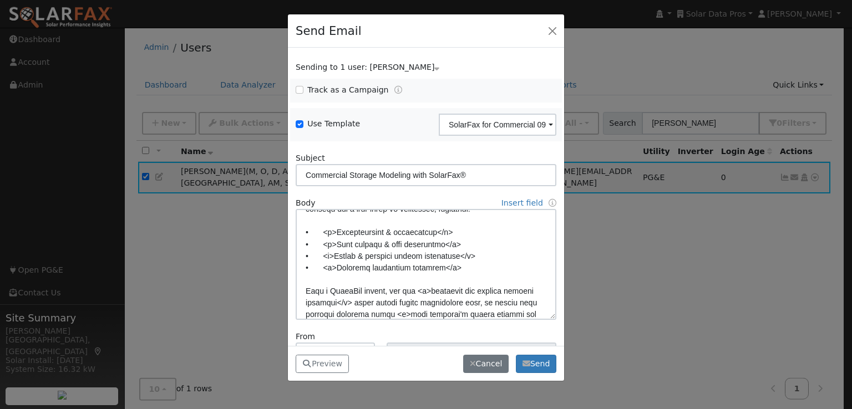
scroll to position [82, 0]
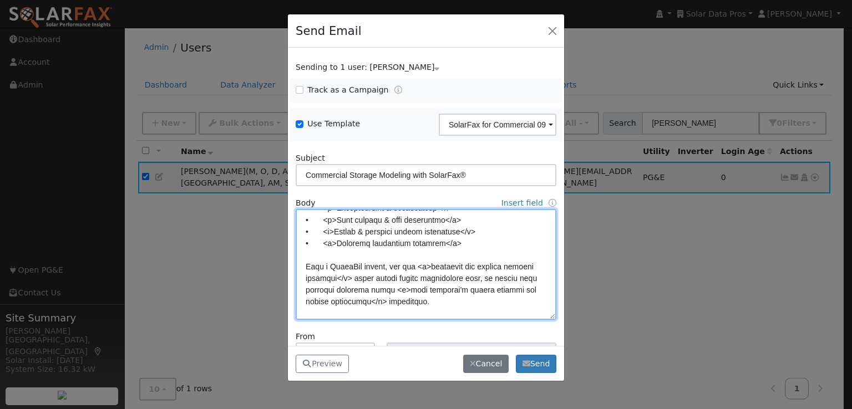
click at [413, 288] on textarea at bounding box center [426, 264] width 261 height 111
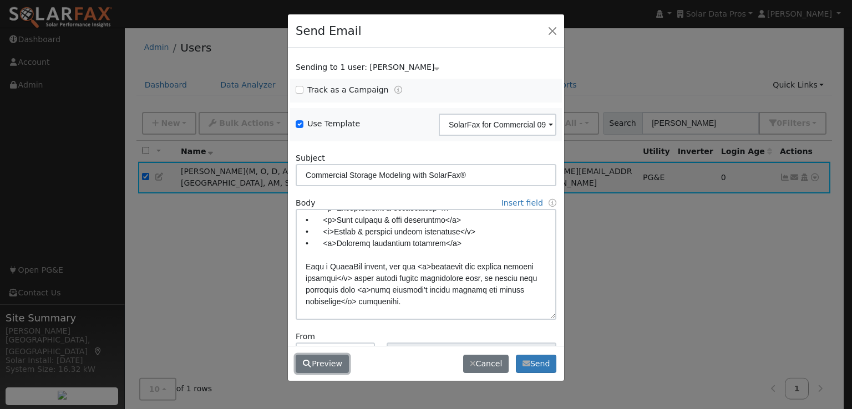
click at [320, 362] on button "Preview" at bounding box center [322, 364] width 53 height 19
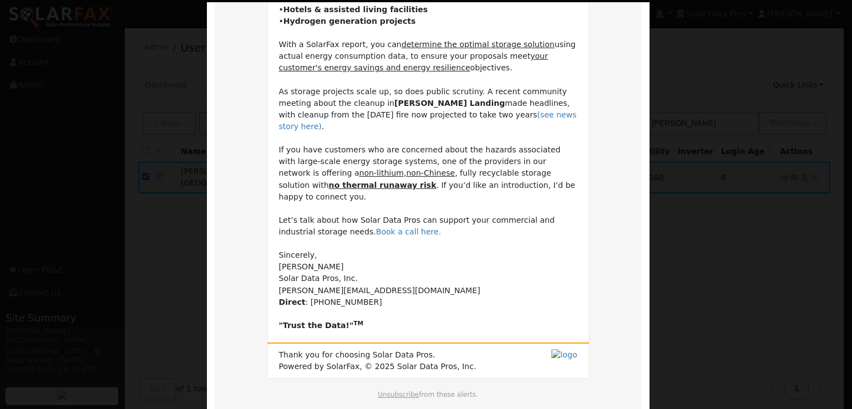
scroll to position [250, 0]
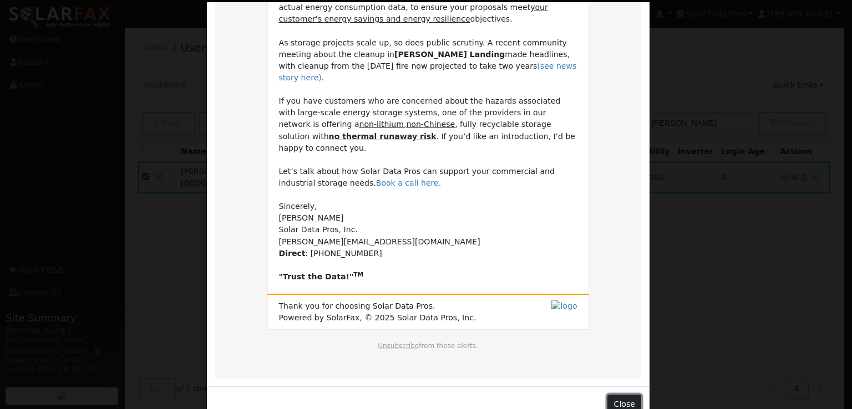
click at [619, 395] on button "Close" at bounding box center [624, 404] width 34 height 19
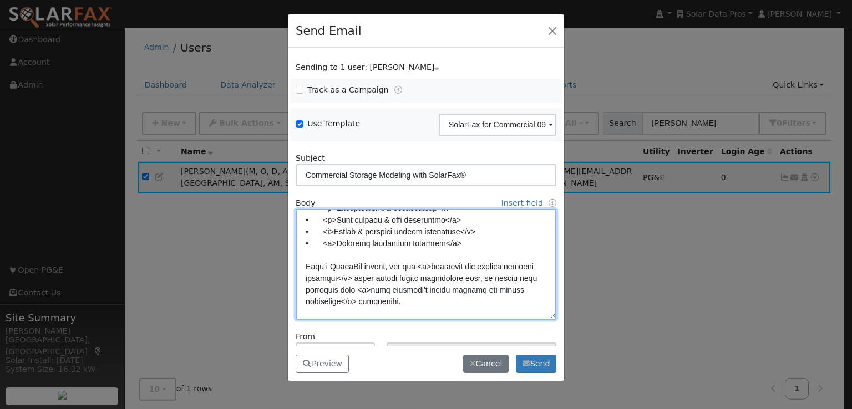
click at [468, 291] on textarea at bounding box center [426, 264] width 261 height 111
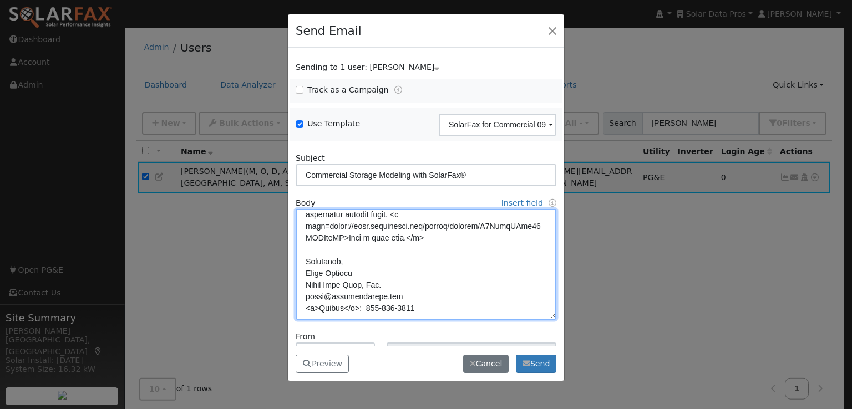
scroll to position [78, 0]
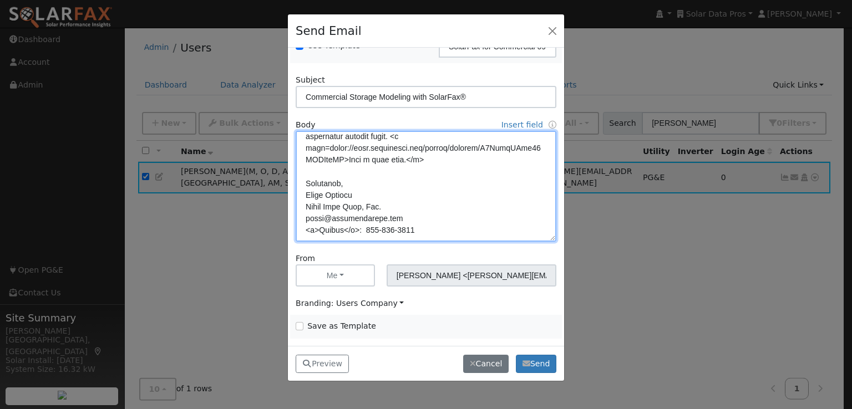
type textarea "Dear {user_fname}, SolarFax® insights are now available for commercial storage …"
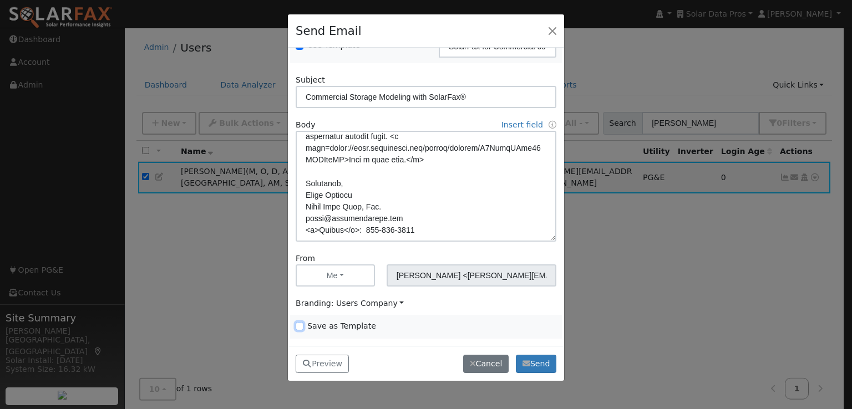
click at [299, 326] on input "Save as Template" at bounding box center [300, 326] width 8 height 8
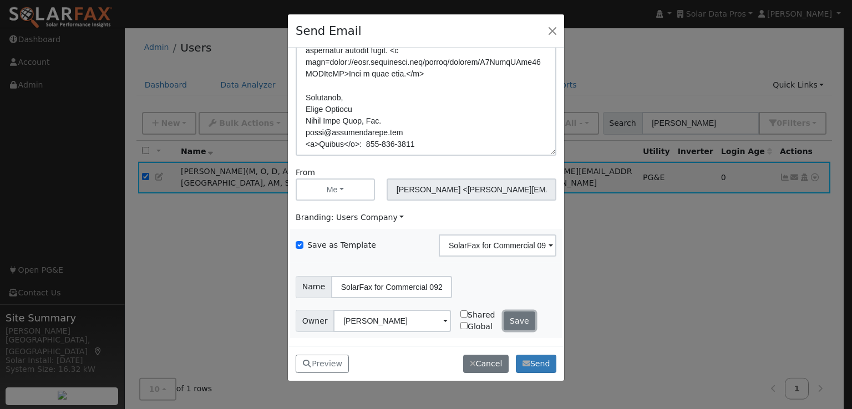
click at [513, 320] on button "Save" at bounding box center [519, 321] width 32 height 19
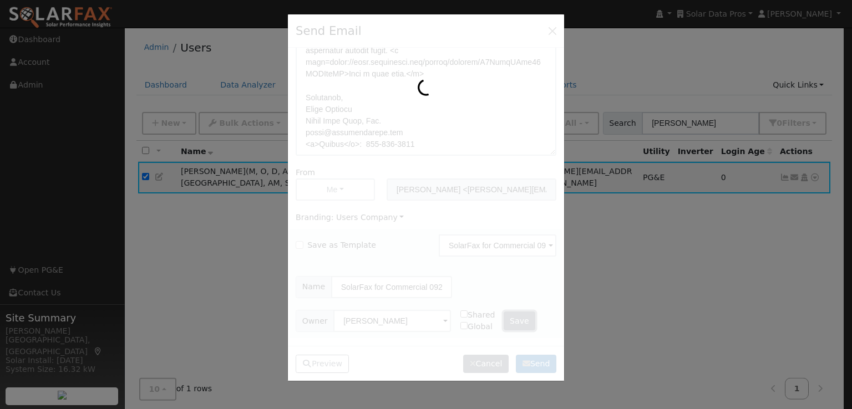
checkbox input "false"
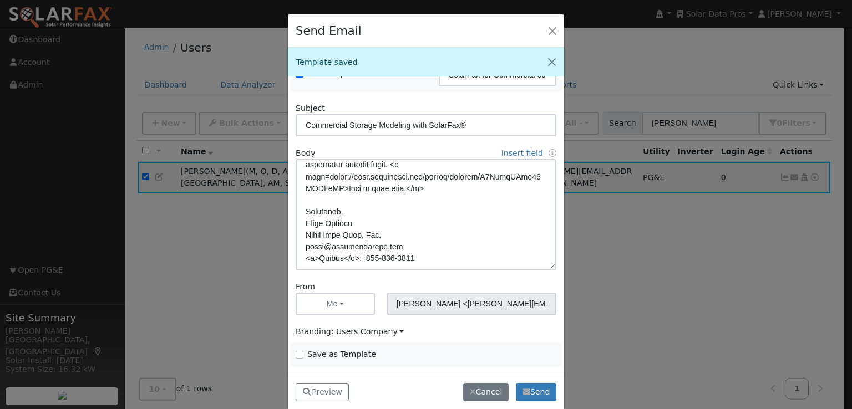
click at [518, 338] on div "Branding: Users Company Users Company Solar Data Pros" at bounding box center [426, 331] width 272 height 23
click at [537, 388] on button "Send" at bounding box center [536, 392] width 40 height 19
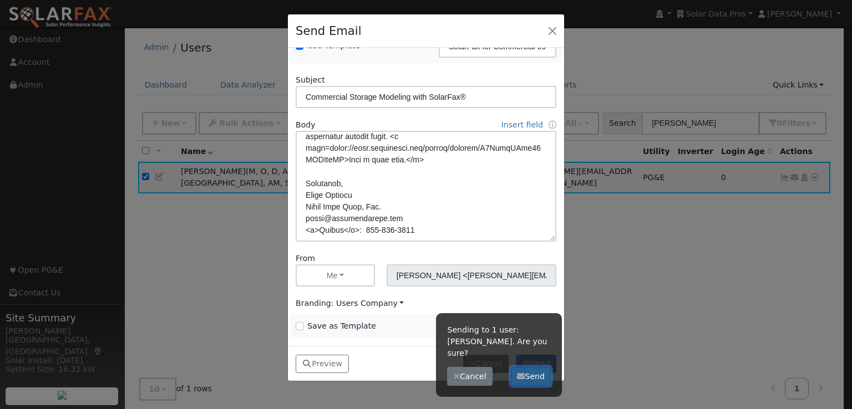
click at [535, 367] on button "Send" at bounding box center [531, 376] width 40 height 19
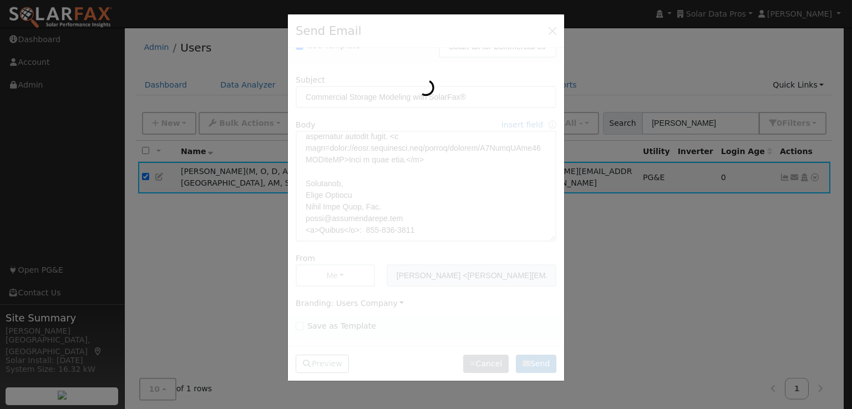
scroll to position [0, 0]
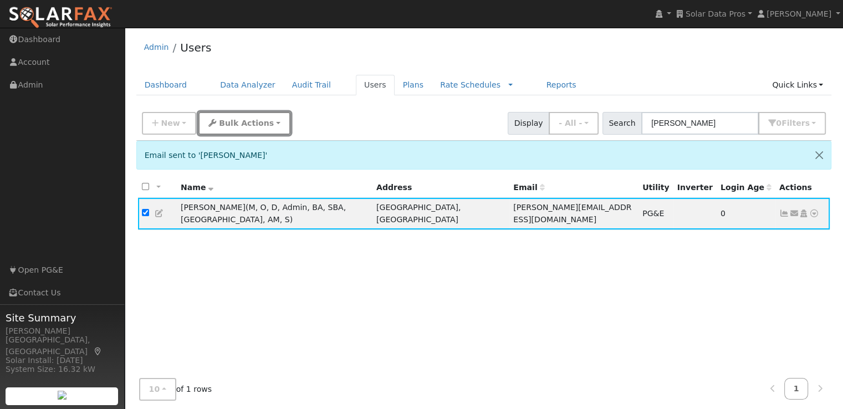
click at [235, 119] on span "Bulk Actions" at bounding box center [246, 123] width 55 height 9
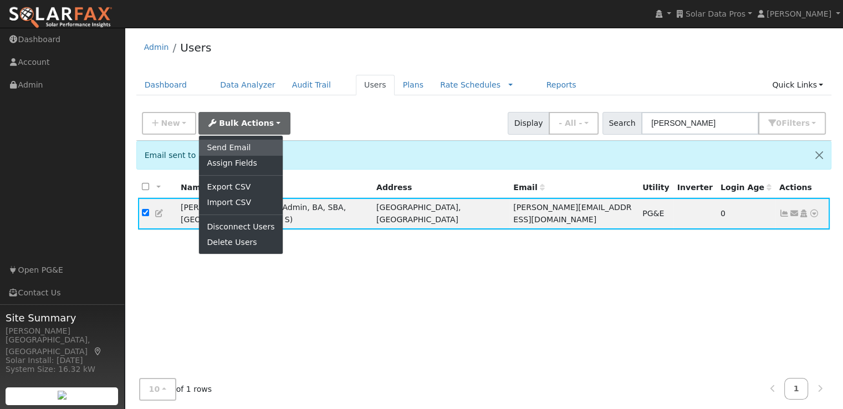
click at [225, 145] on link "Send Email" at bounding box center [240, 148] width 83 height 16
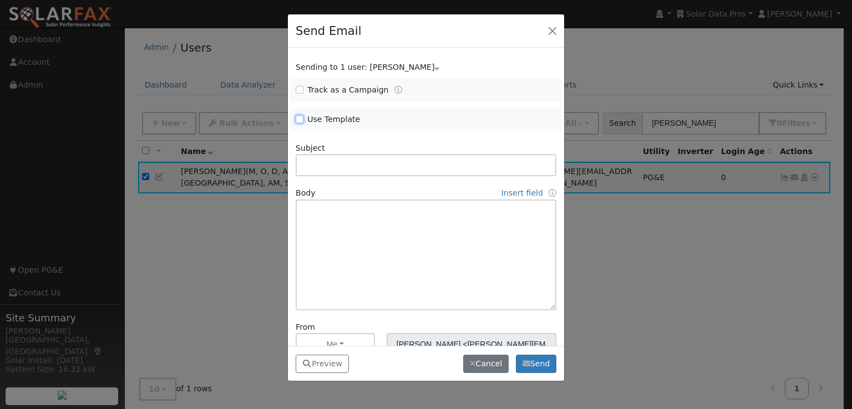
click at [299, 116] on input "Use Template" at bounding box center [300, 119] width 8 height 8
checkbox input "true"
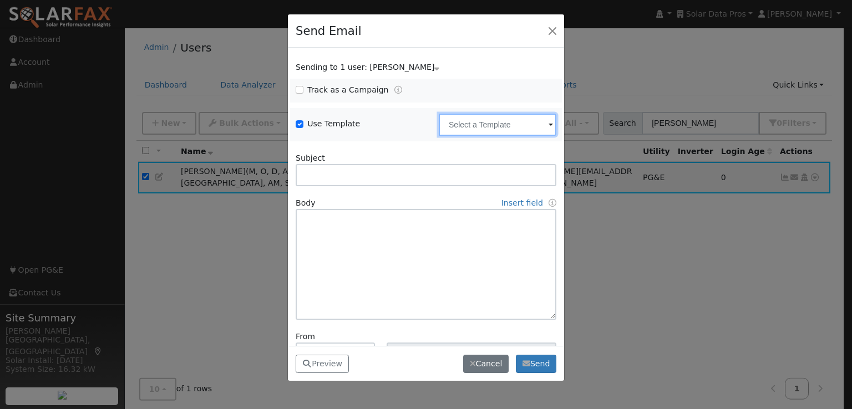
click at [470, 125] on input "text" at bounding box center [498, 125] width 118 height 22
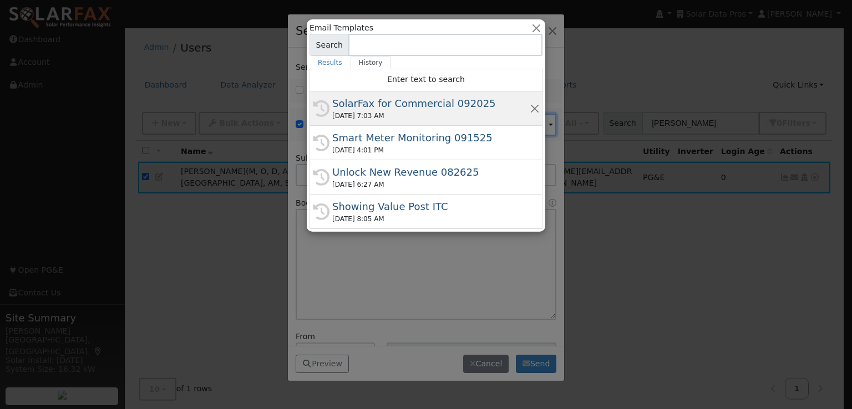
click at [385, 103] on div "SolarFax for Commercial 092025" at bounding box center [430, 103] width 197 height 15
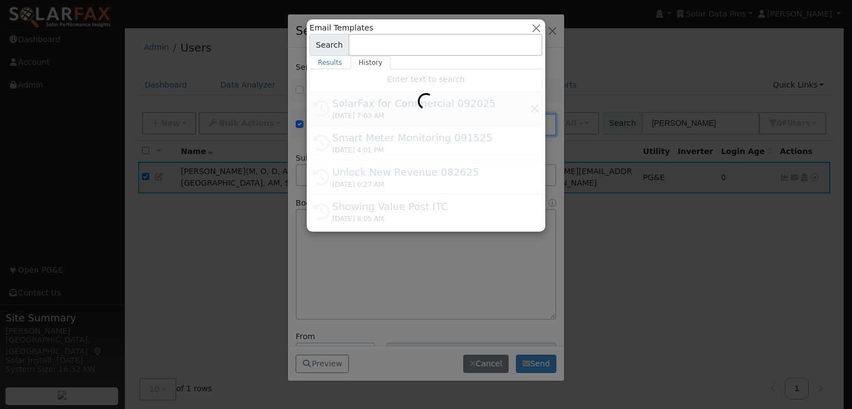
type input "SolarFax for Commercial 092025"
type input "Commercial Storage Modeling with SolarFax®"
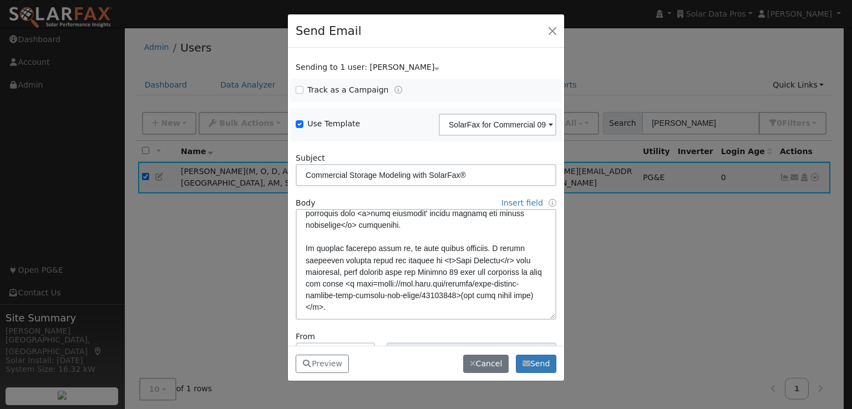
scroll to position [157, 0]
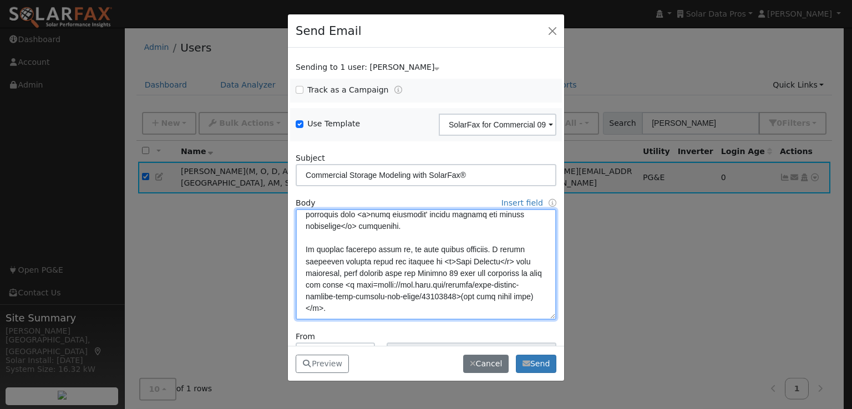
click at [446, 308] on textarea at bounding box center [426, 264] width 261 height 111
type textarea "Dear {user_fname}, SolarFax® insights are now available for commercial storage …"
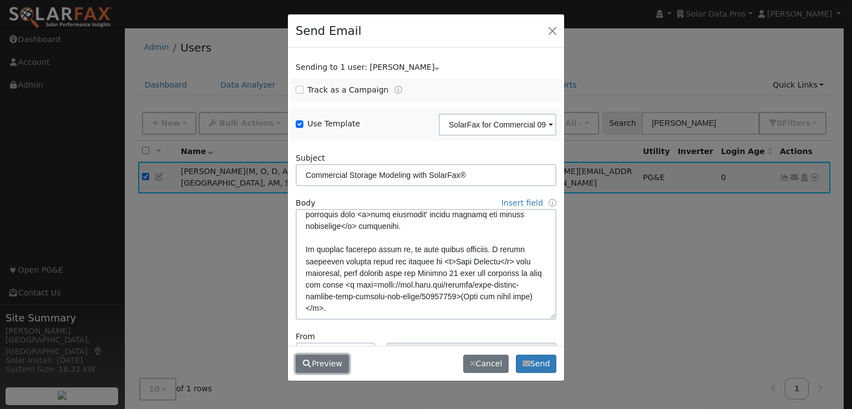
click at [314, 360] on button "Preview" at bounding box center [322, 364] width 53 height 19
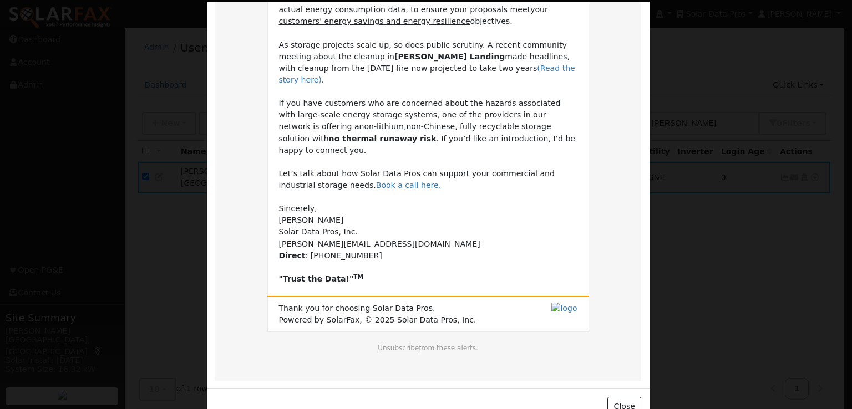
scroll to position [248, 0]
click at [622, 396] on button "Close" at bounding box center [624, 405] width 34 height 19
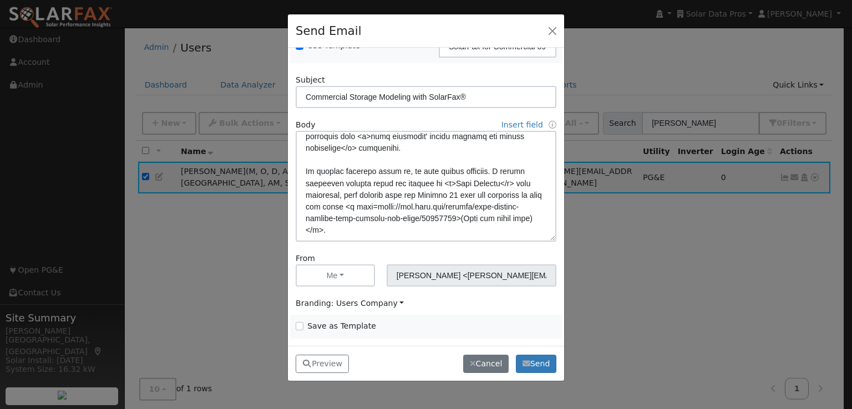
scroll to position [78, 0]
click at [299, 326] on input "Save as Template" at bounding box center [300, 326] width 8 height 8
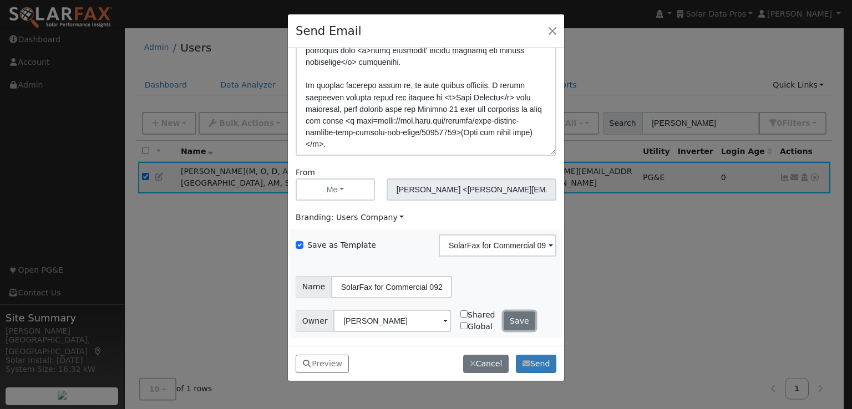
click at [509, 318] on button "Save" at bounding box center [519, 321] width 32 height 19
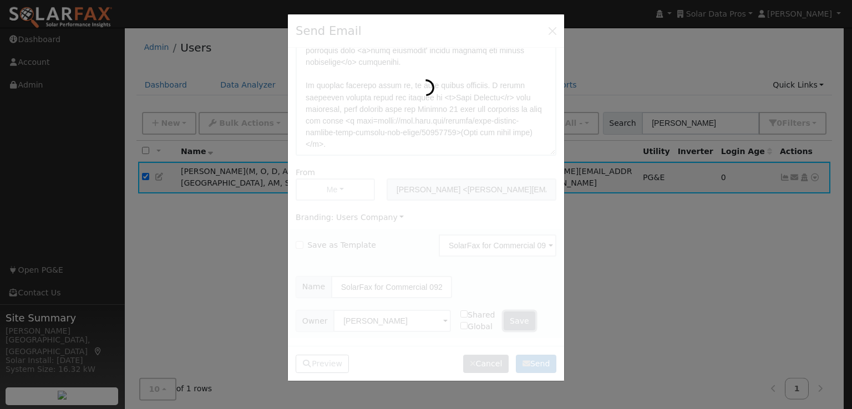
checkbox input "false"
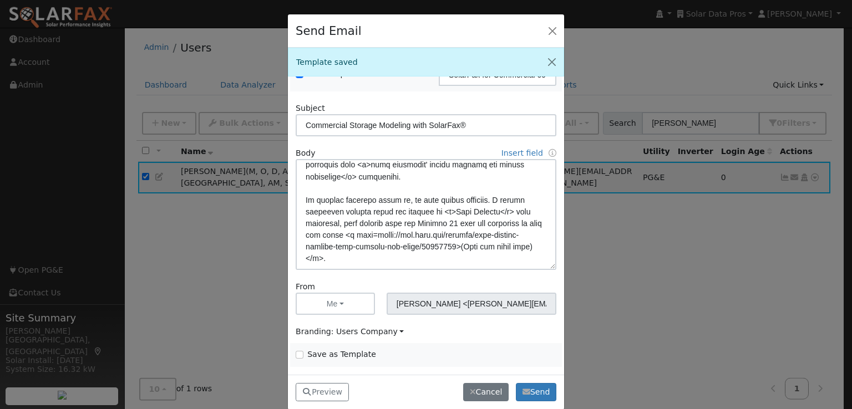
scroll to position [78, 0]
click at [533, 391] on button "Send" at bounding box center [536, 392] width 40 height 19
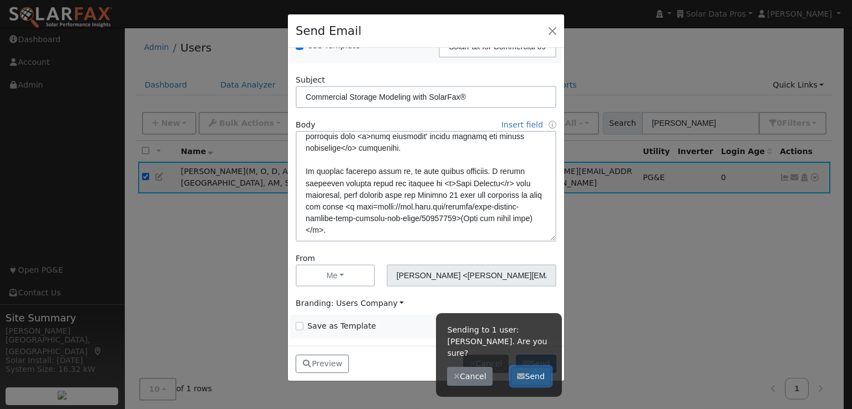
click at [527, 367] on button "Send" at bounding box center [531, 376] width 40 height 19
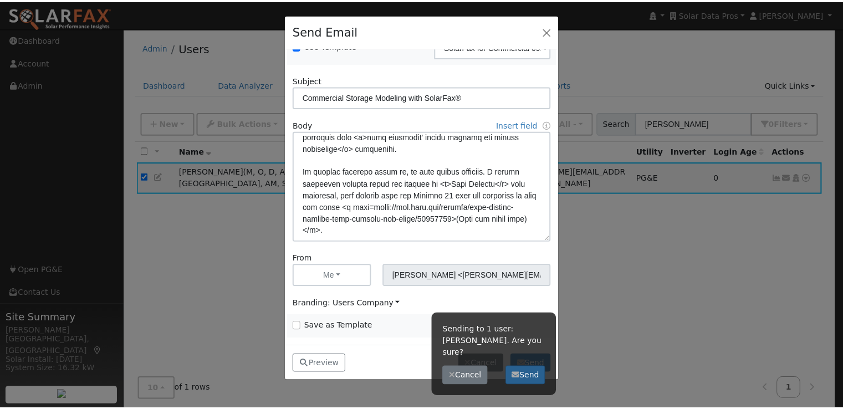
scroll to position [0, 0]
